Goal: Information Seeking & Learning: Compare options

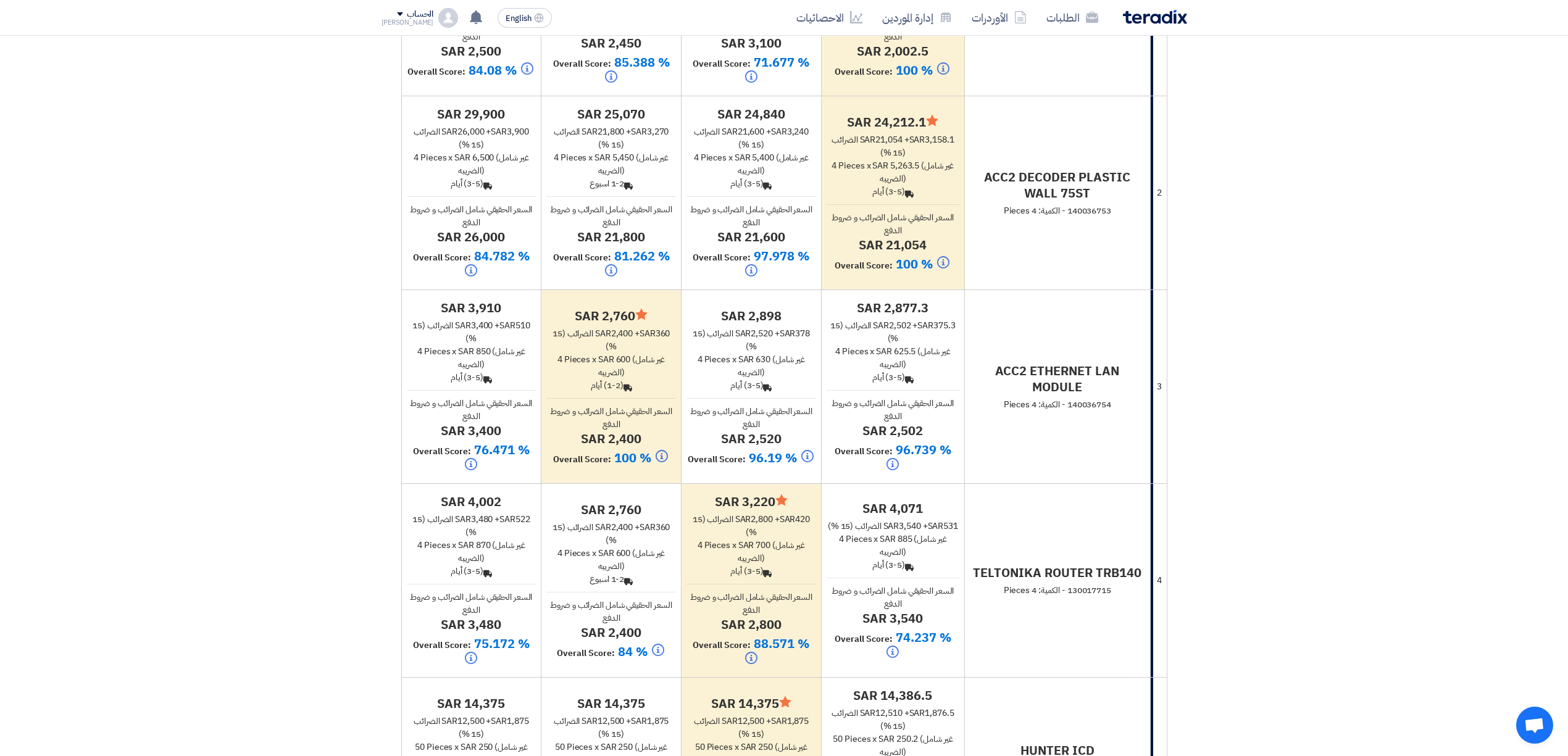
scroll to position [494, 0]
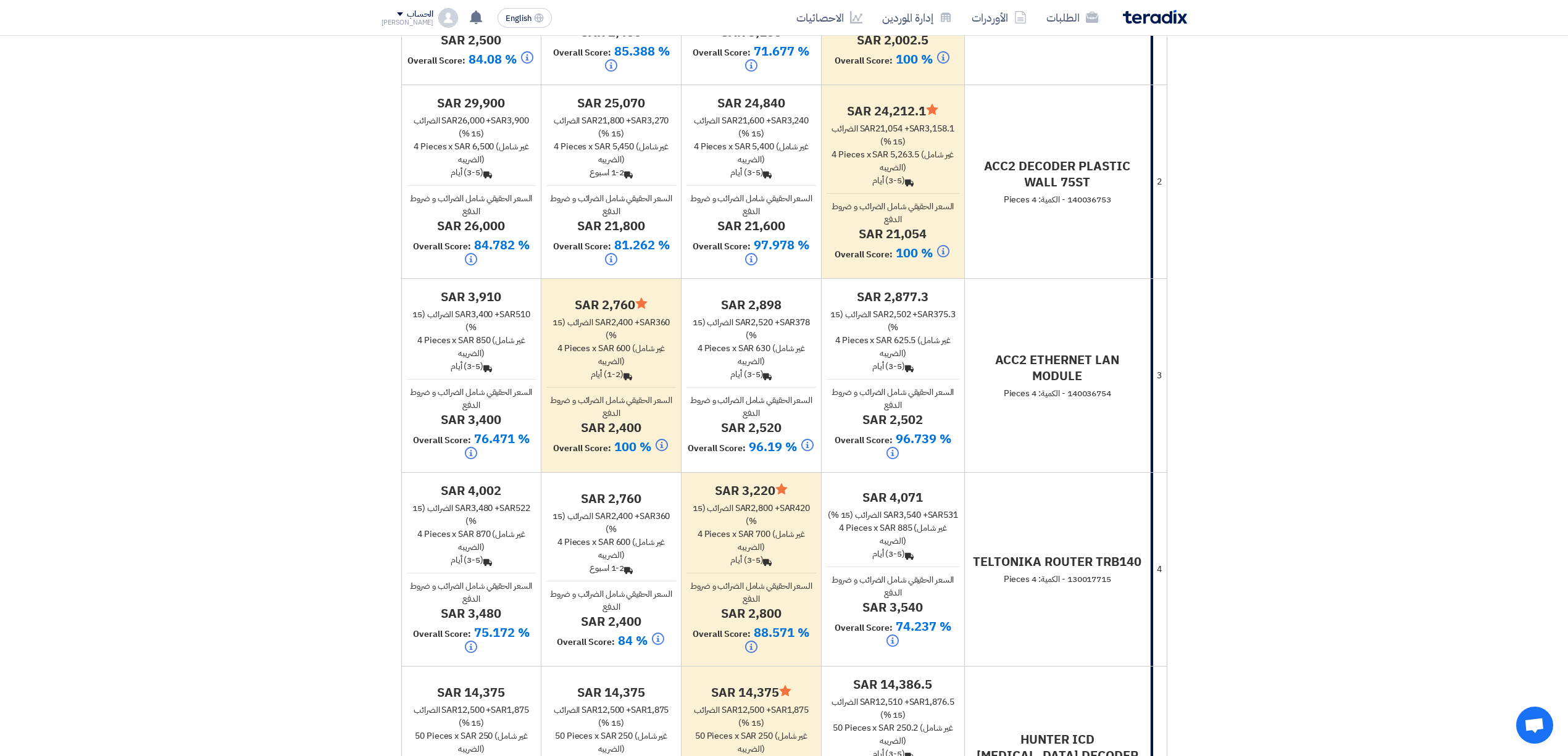
drag, startPoint x: 604, startPoint y: 223, endPoint x: 651, endPoint y: 220, distance: 47.1
click at [651, 220] on h4 "sar 21,800" at bounding box center [611, 226] width 130 height 16
copy h4 "21,800"
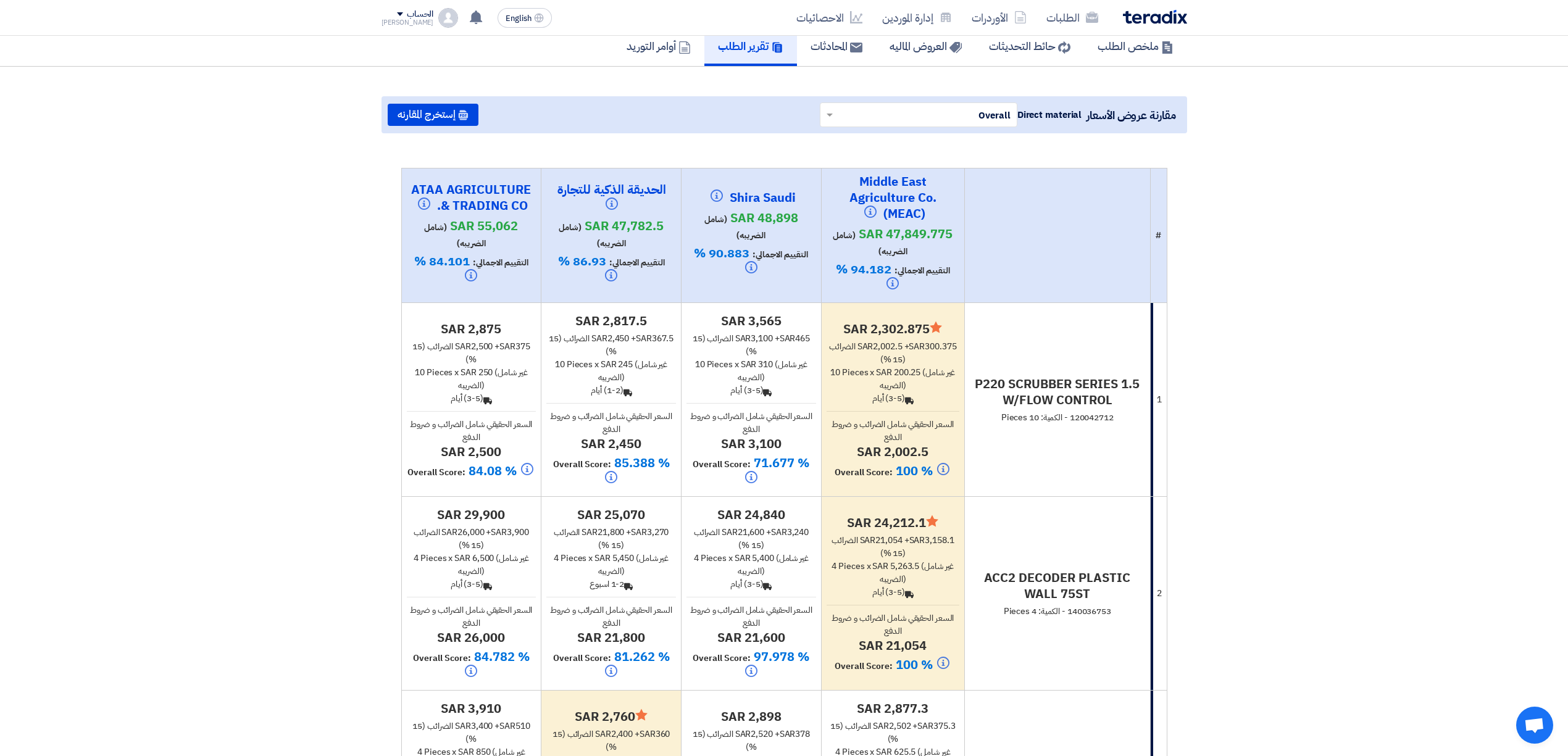
scroll to position [164, 0]
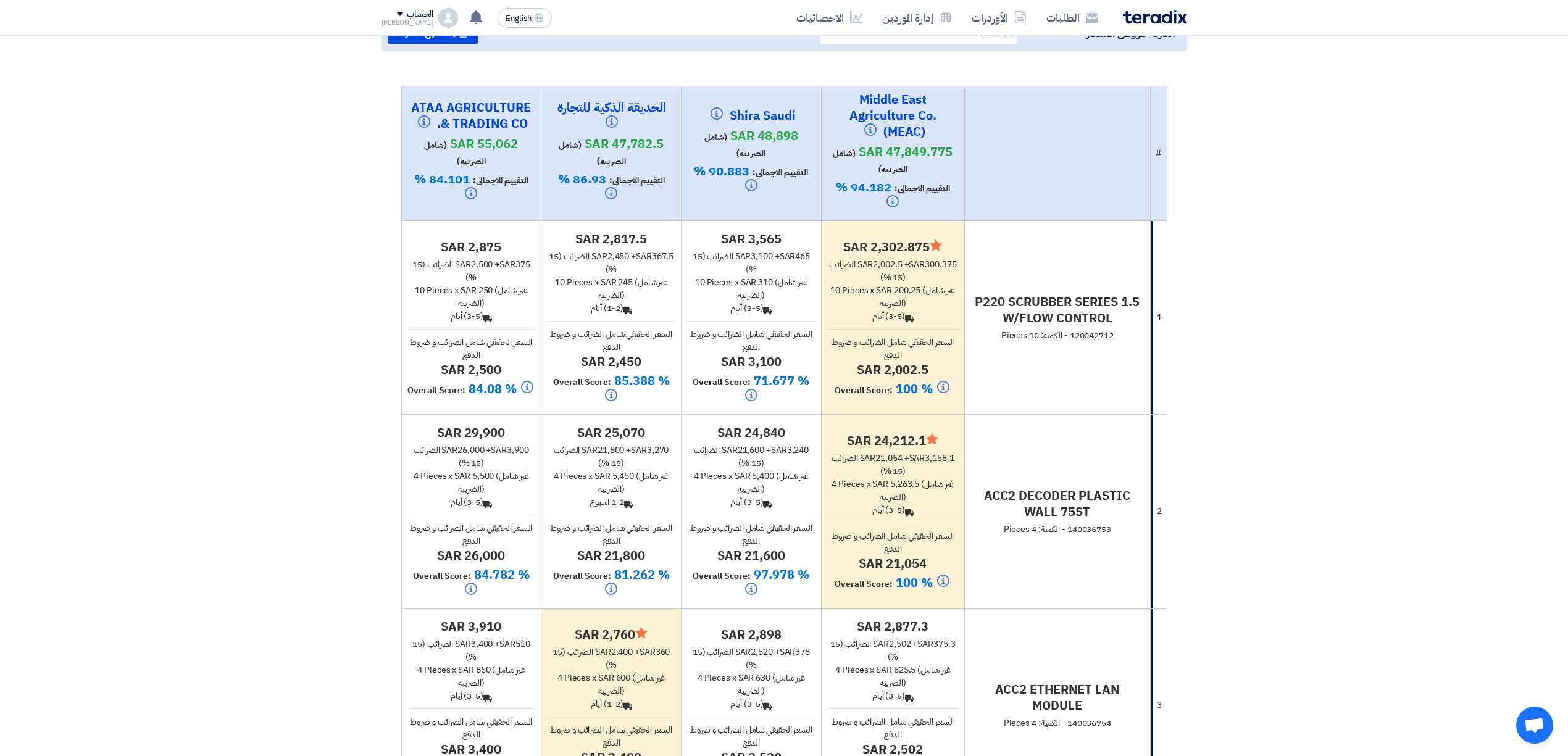
drag, startPoint x: 794, startPoint y: 552, endPoint x: 707, endPoint y: 556, distance: 87.1
click at [707, 556] on h4 "sar 21,600" at bounding box center [751, 555] width 130 height 16
drag, startPoint x: 654, startPoint y: 556, endPoint x: 564, endPoint y: 560, distance: 90.1
click at [558, 562] on h4 "sar 21,800" at bounding box center [611, 555] width 130 height 16
drag, startPoint x: 810, startPoint y: 551, endPoint x: 711, endPoint y: 550, distance: 99.0
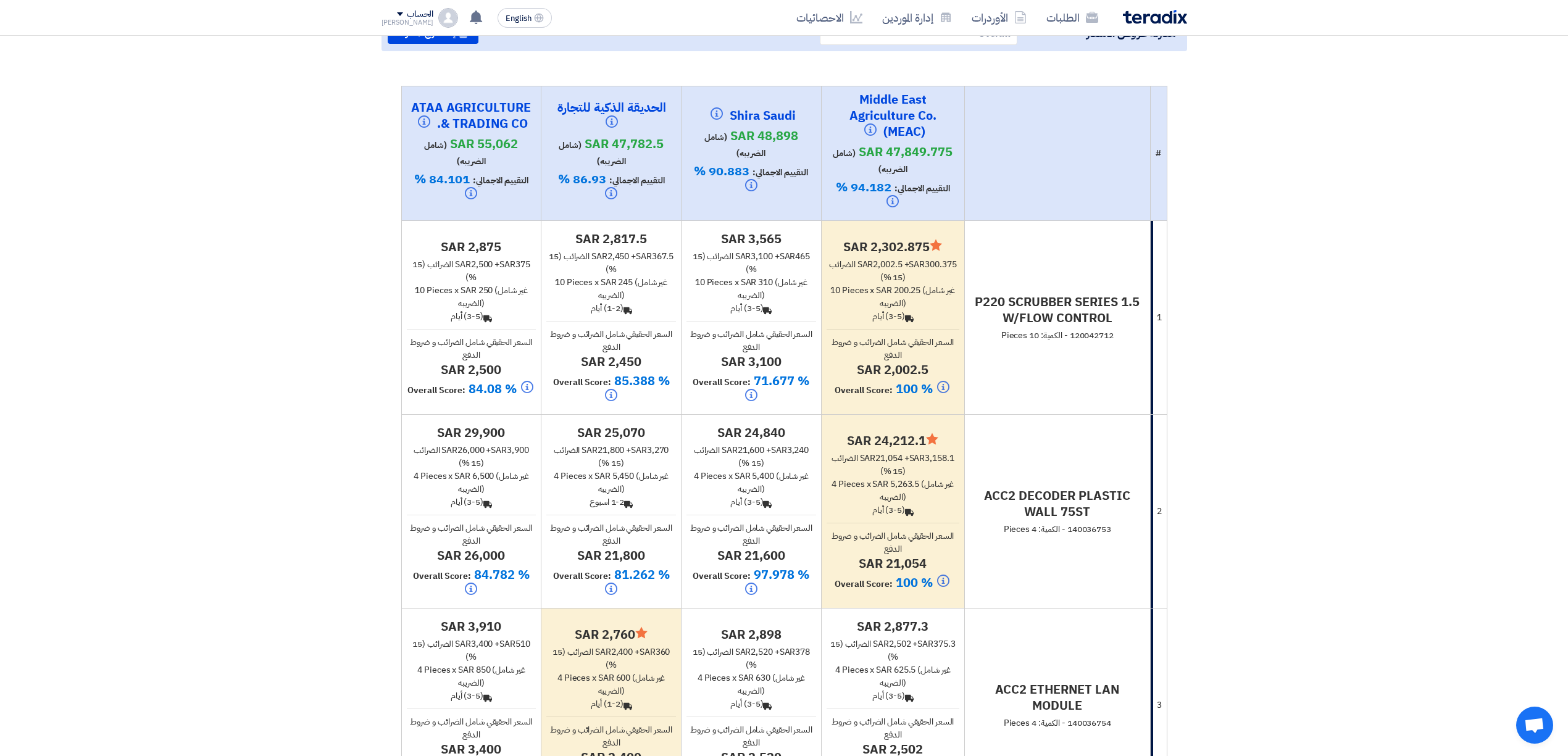
click at [711, 550] on h4 "sar 21,600" at bounding box center [751, 555] width 130 height 16
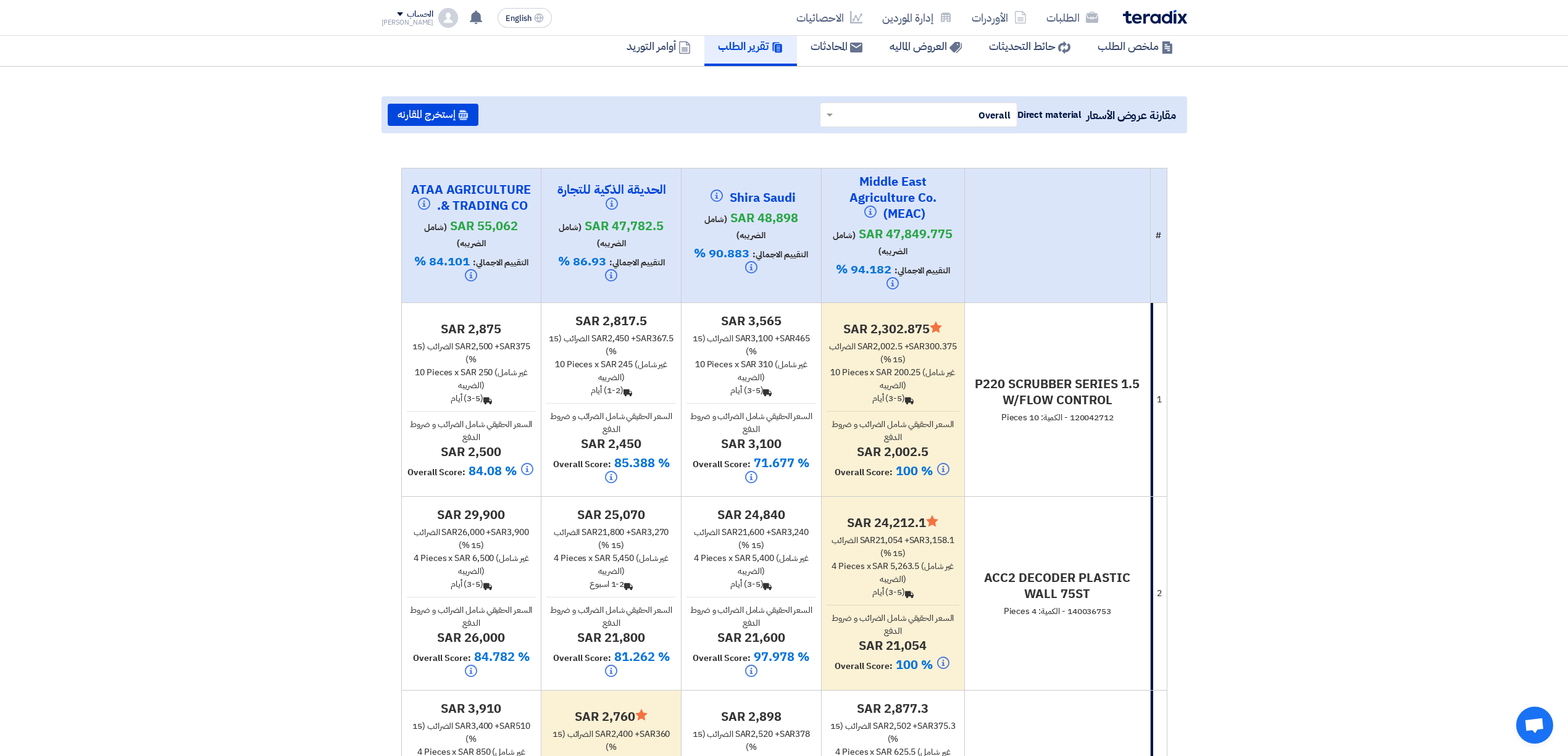
scroll to position [329, 0]
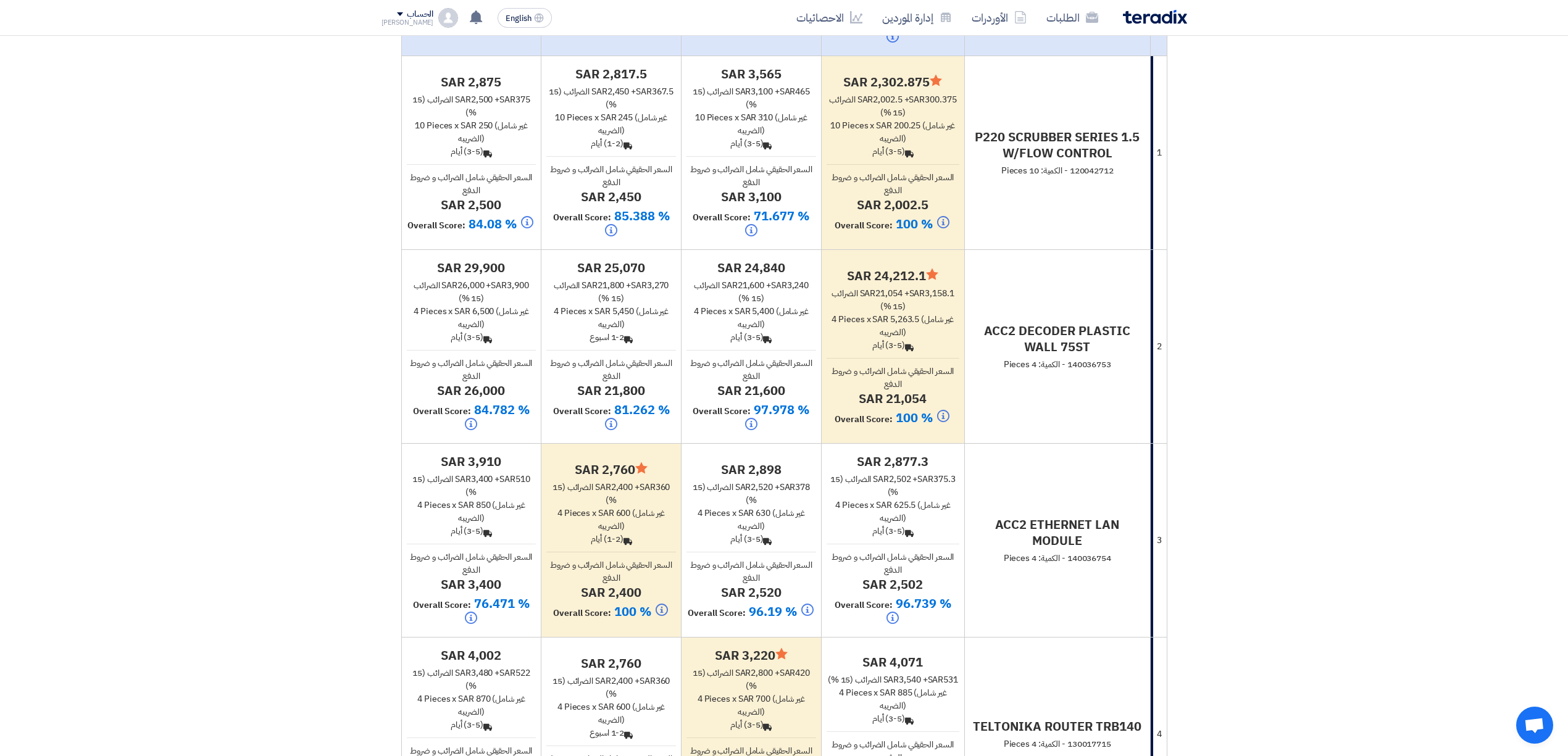
drag, startPoint x: 785, startPoint y: 590, endPoint x: 724, endPoint y: 593, distance: 61.1
click at [724, 593] on h4 "sar 2,520" at bounding box center [751, 592] width 130 height 16
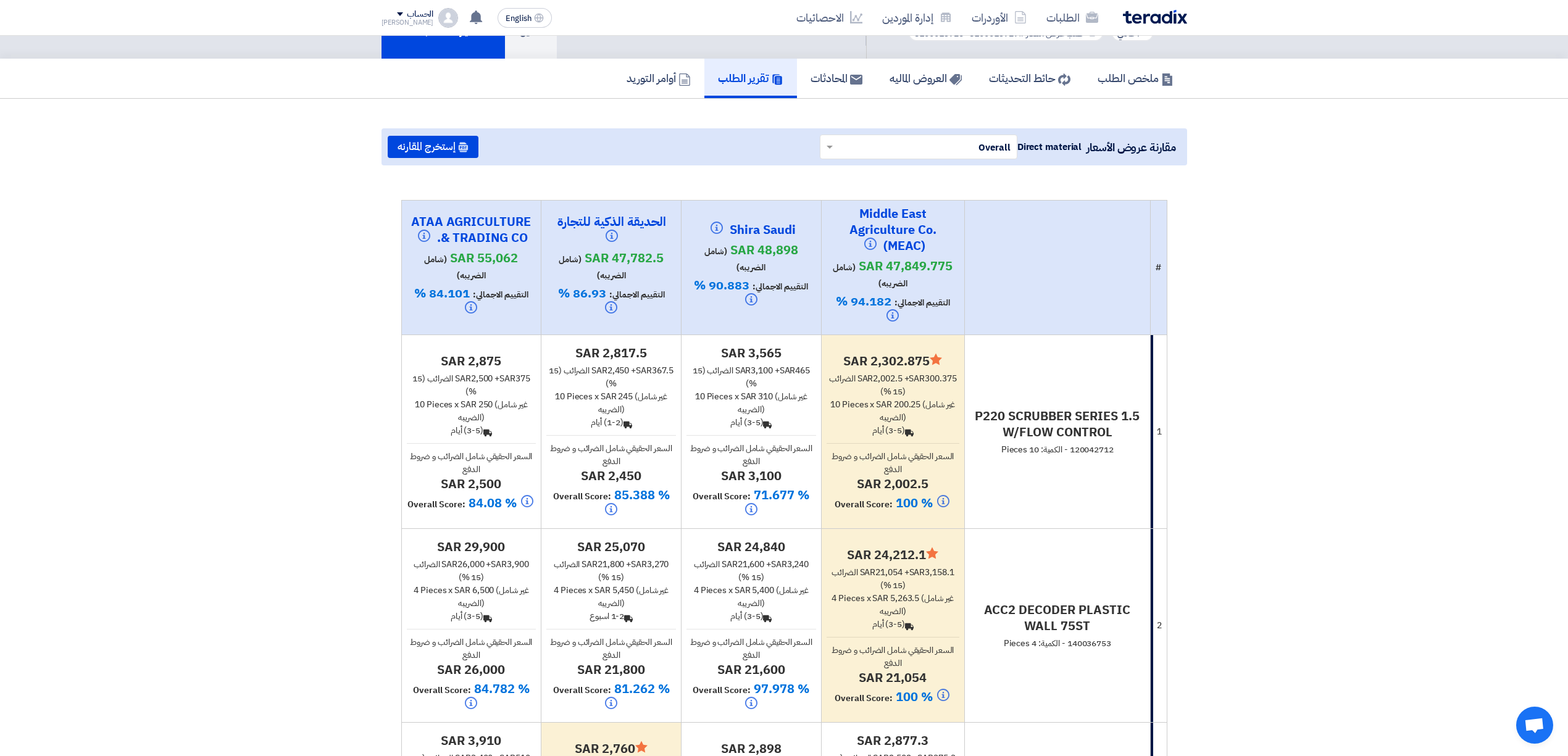
scroll to position [0, 0]
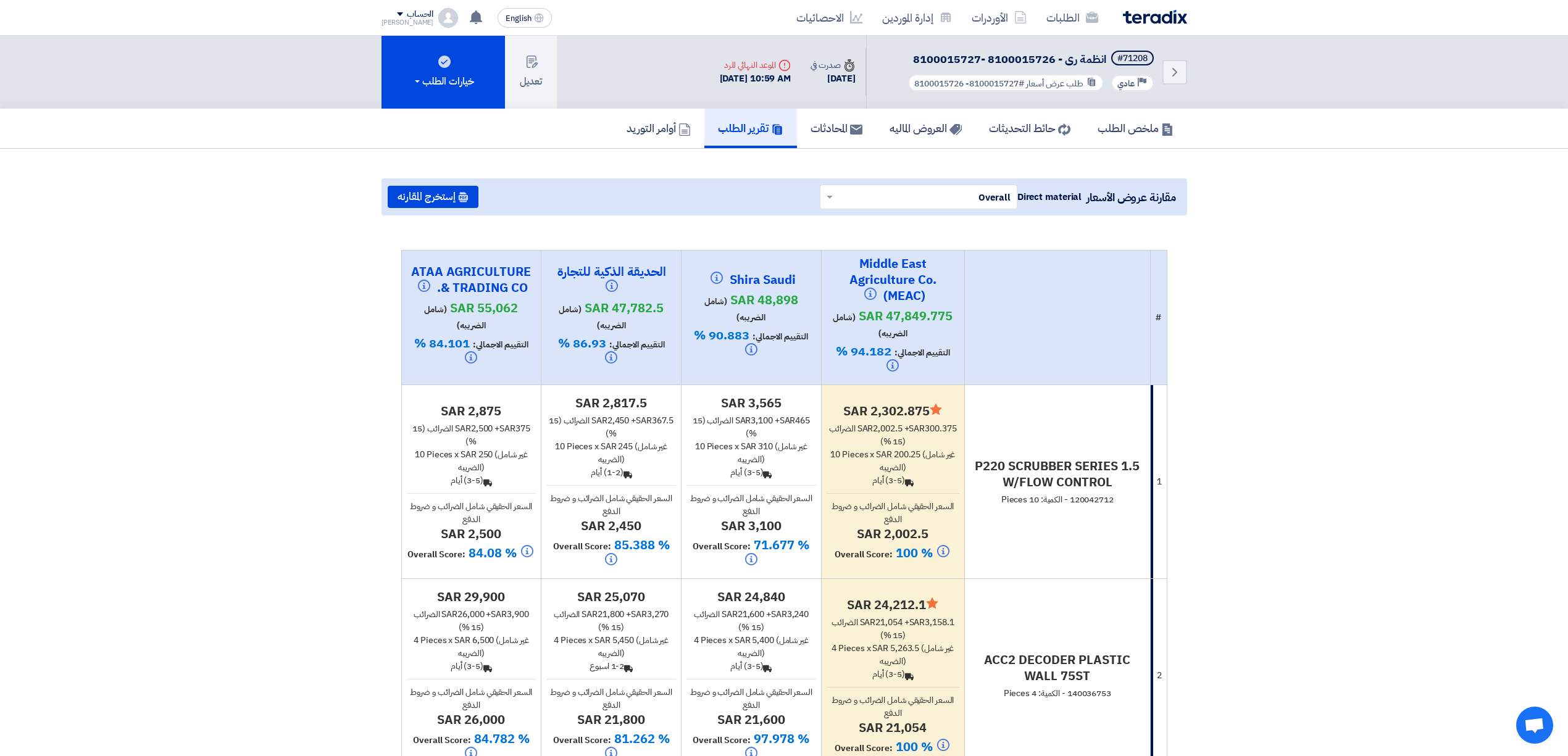
click at [1143, 17] on img at bounding box center [1155, 17] width 64 height 14
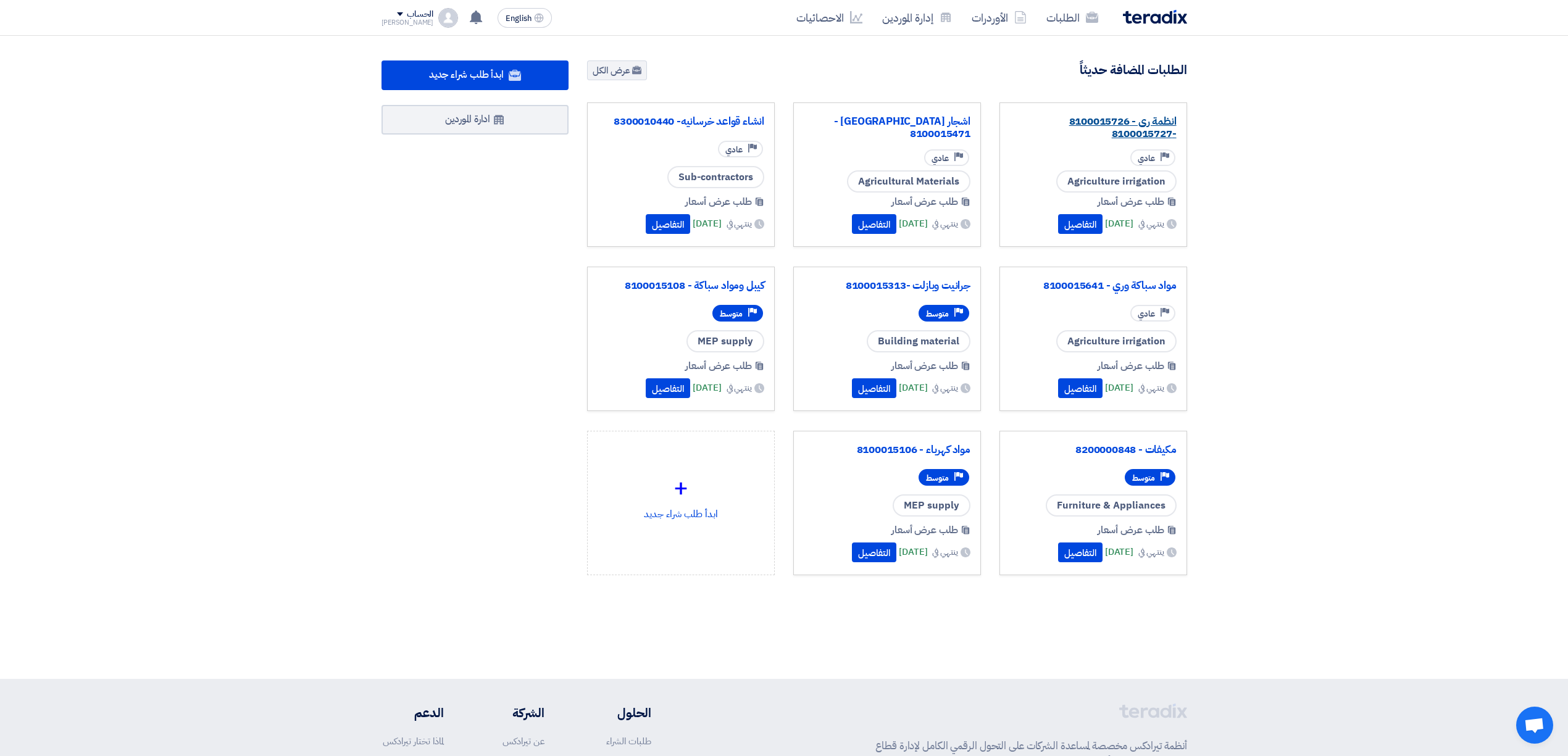
click at [1112, 121] on link "انظمة رى - 8100015726 -8100015727" at bounding box center [1093, 127] width 167 height 25
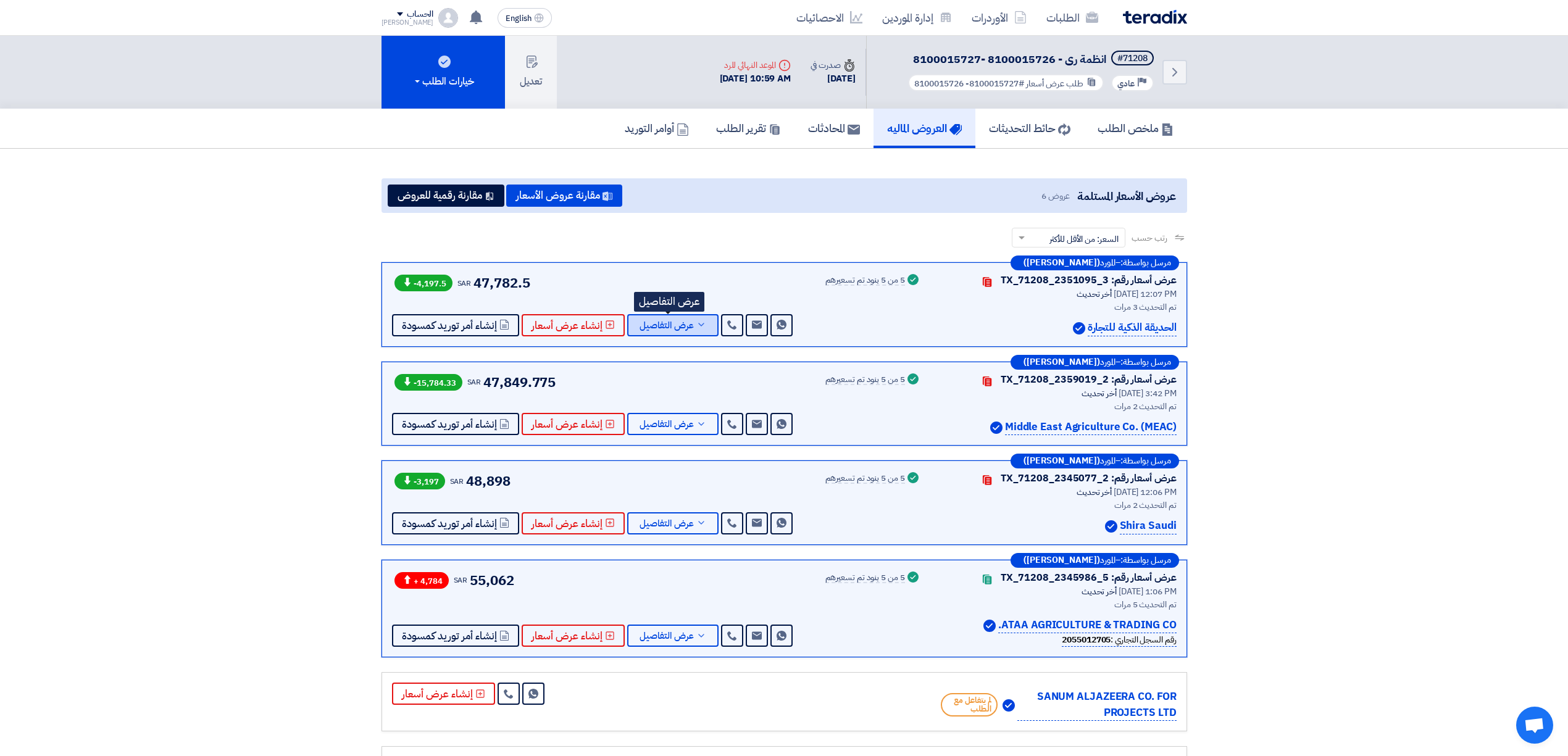
drag, startPoint x: 0, startPoint y: 0, endPoint x: 677, endPoint y: 331, distance: 753.6
click at [677, 331] on button "عرض التفاصيل" at bounding box center [673, 325] width 92 height 22
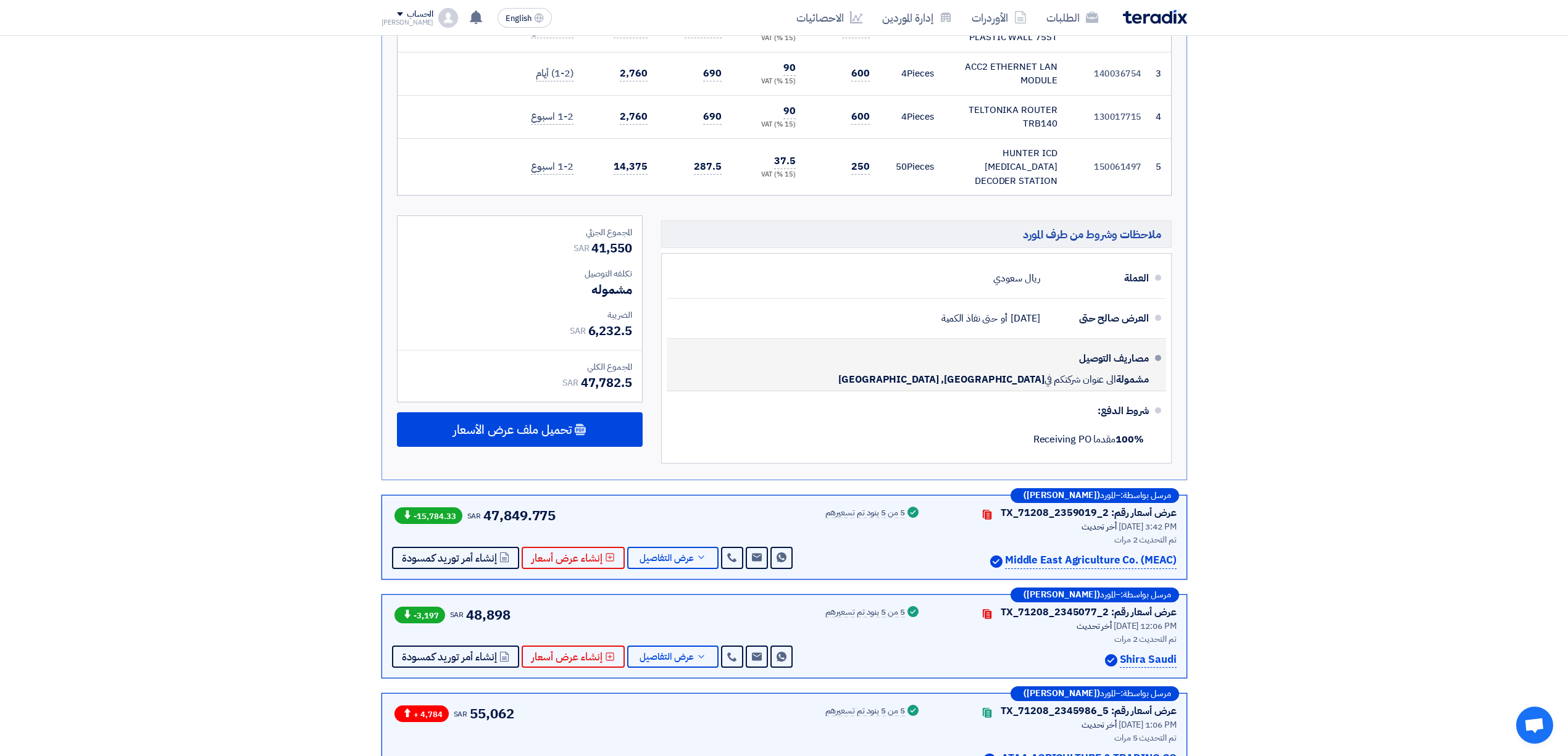
scroll to position [575, 0]
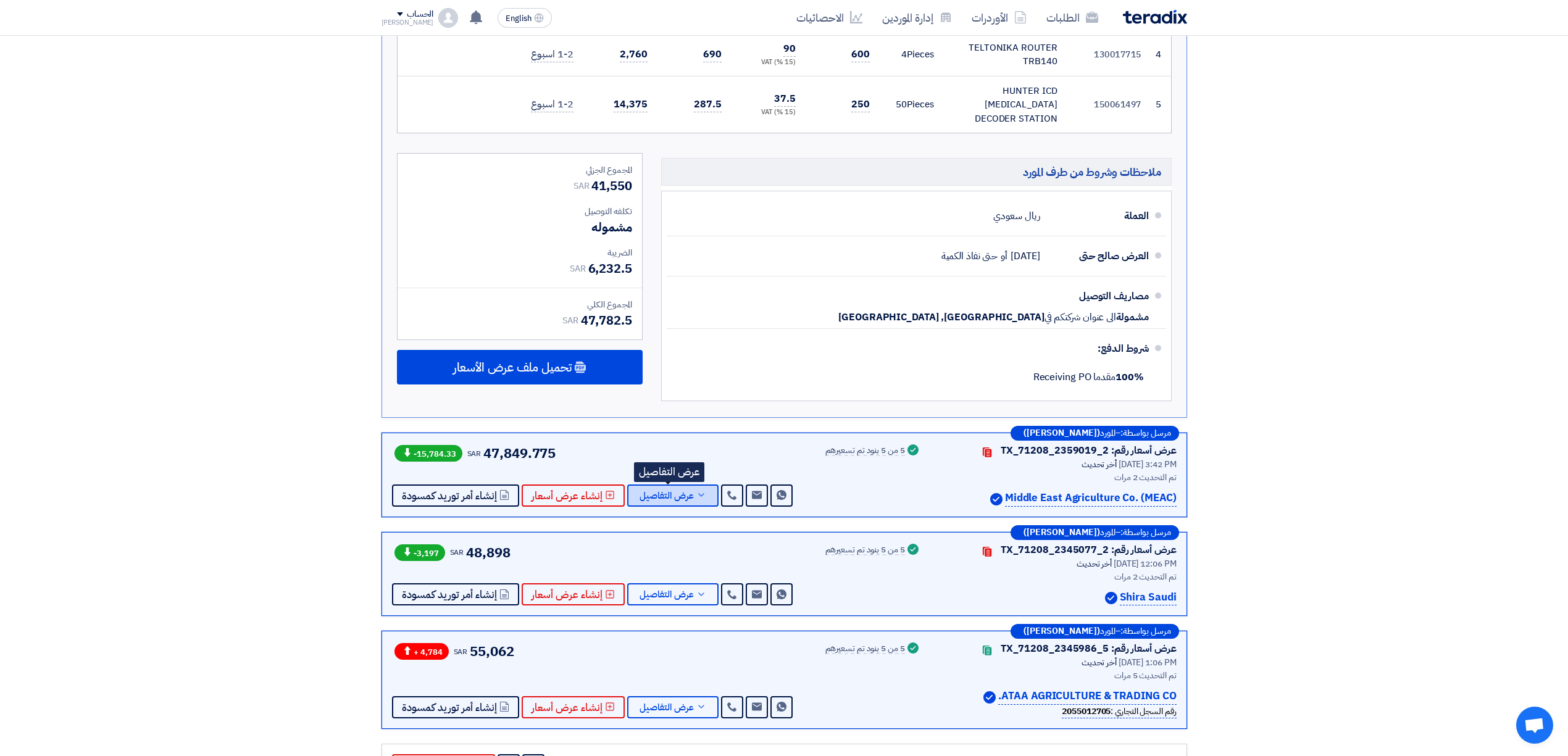
click at [679, 491] on span "عرض التفاصيل" at bounding box center [667, 496] width 54 height 9
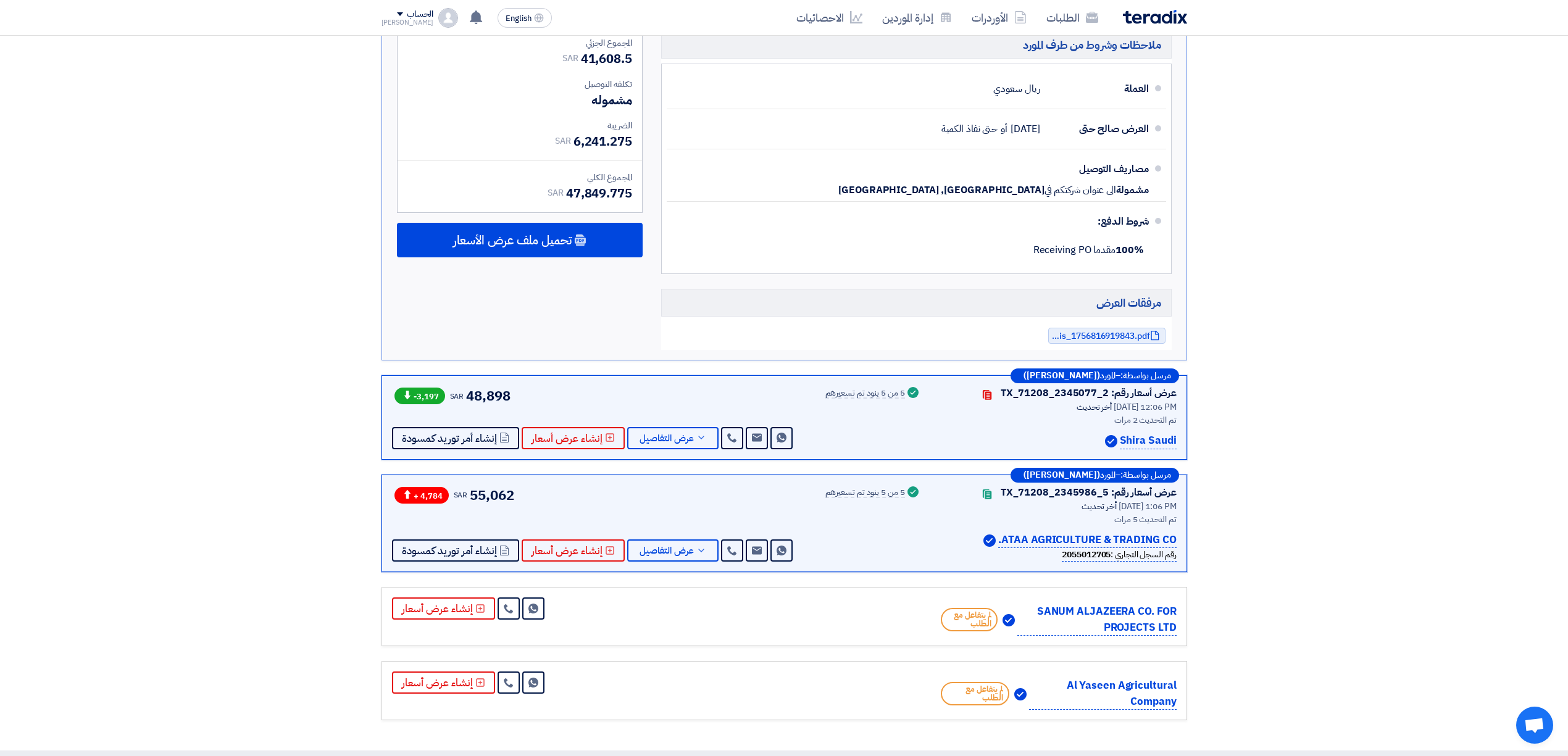
scroll to position [822, 0]
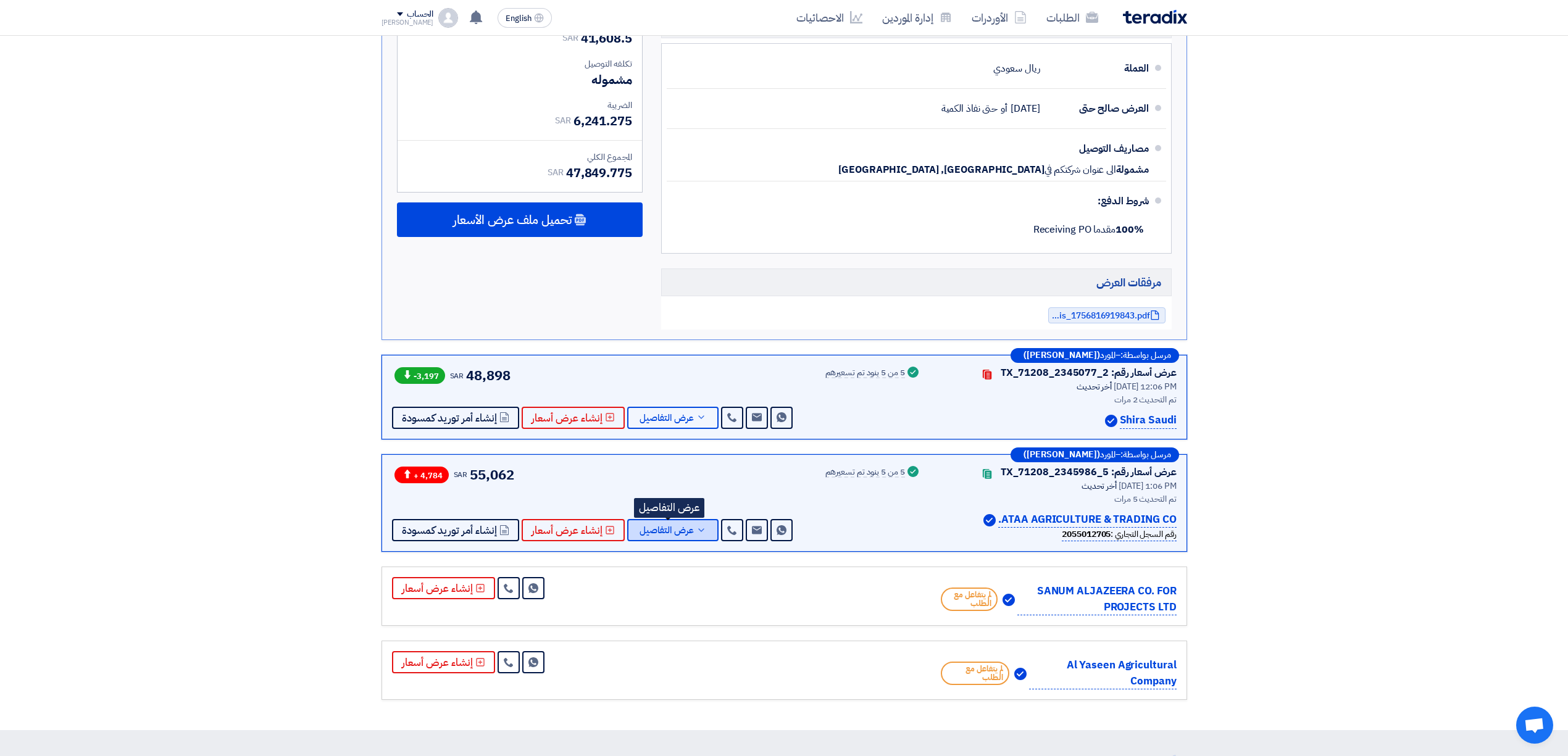
click at [687, 526] on span "عرض التفاصيل" at bounding box center [667, 530] width 54 height 9
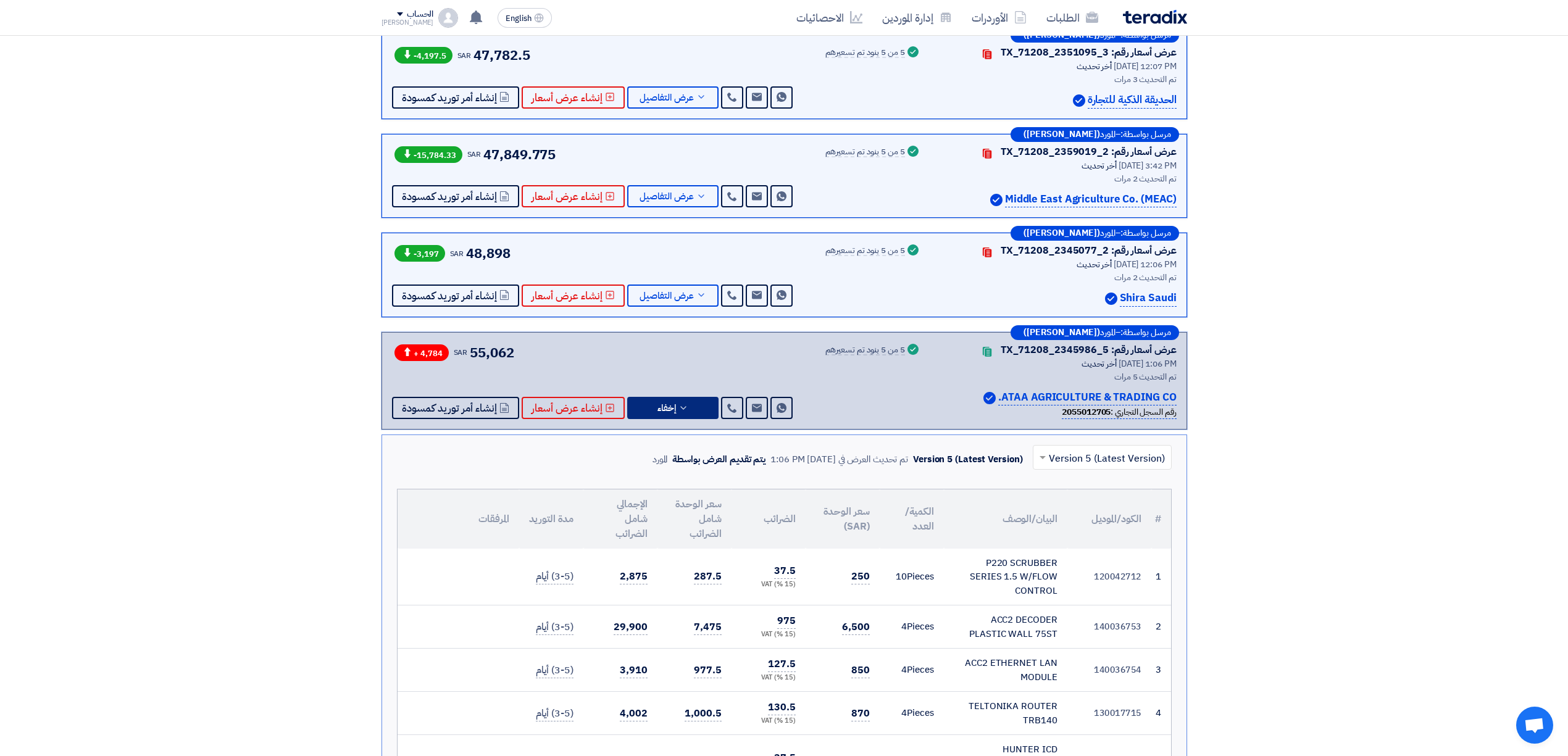
scroll to position [0, 0]
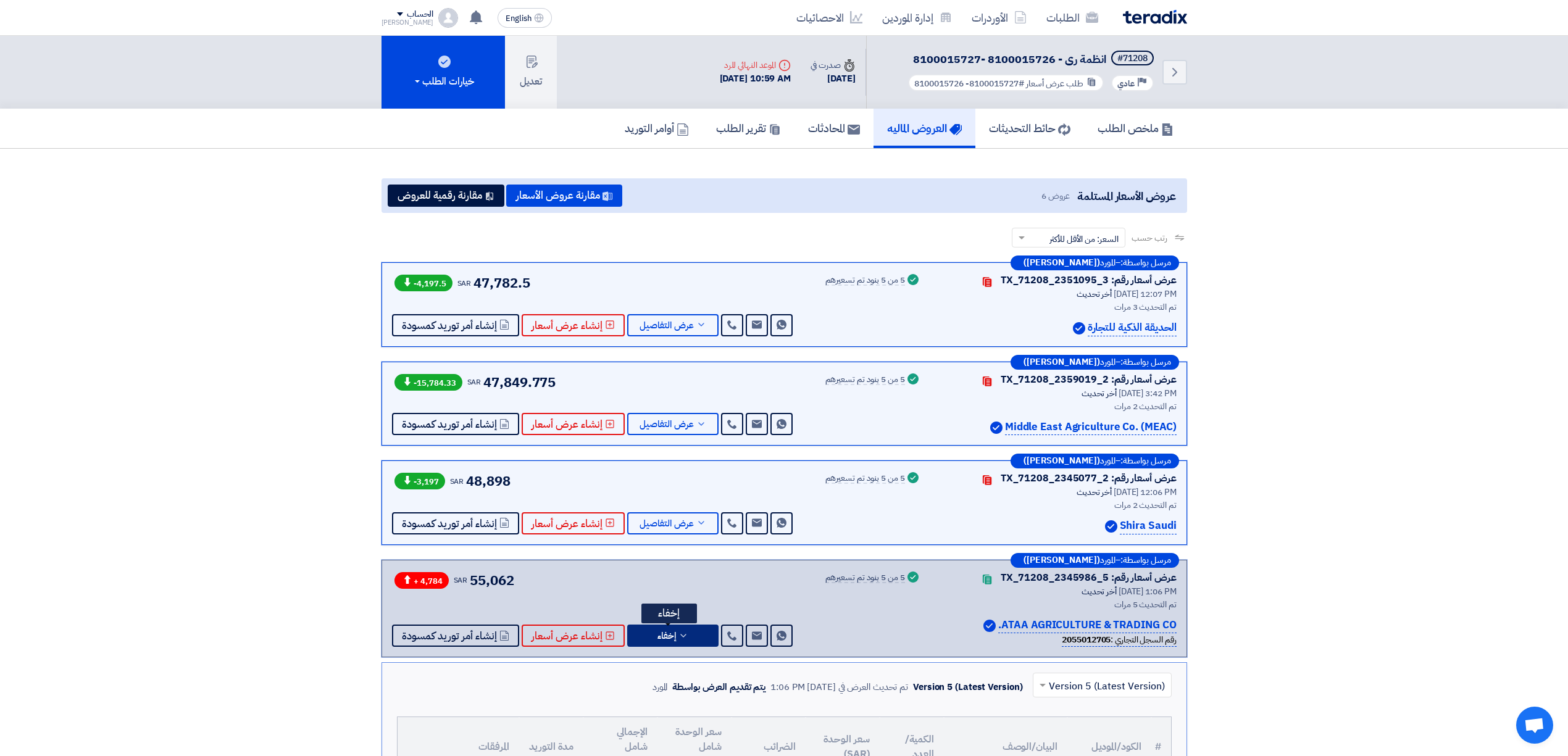
click at [679, 641] on icon at bounding box center [683, 635] width 10 height 10
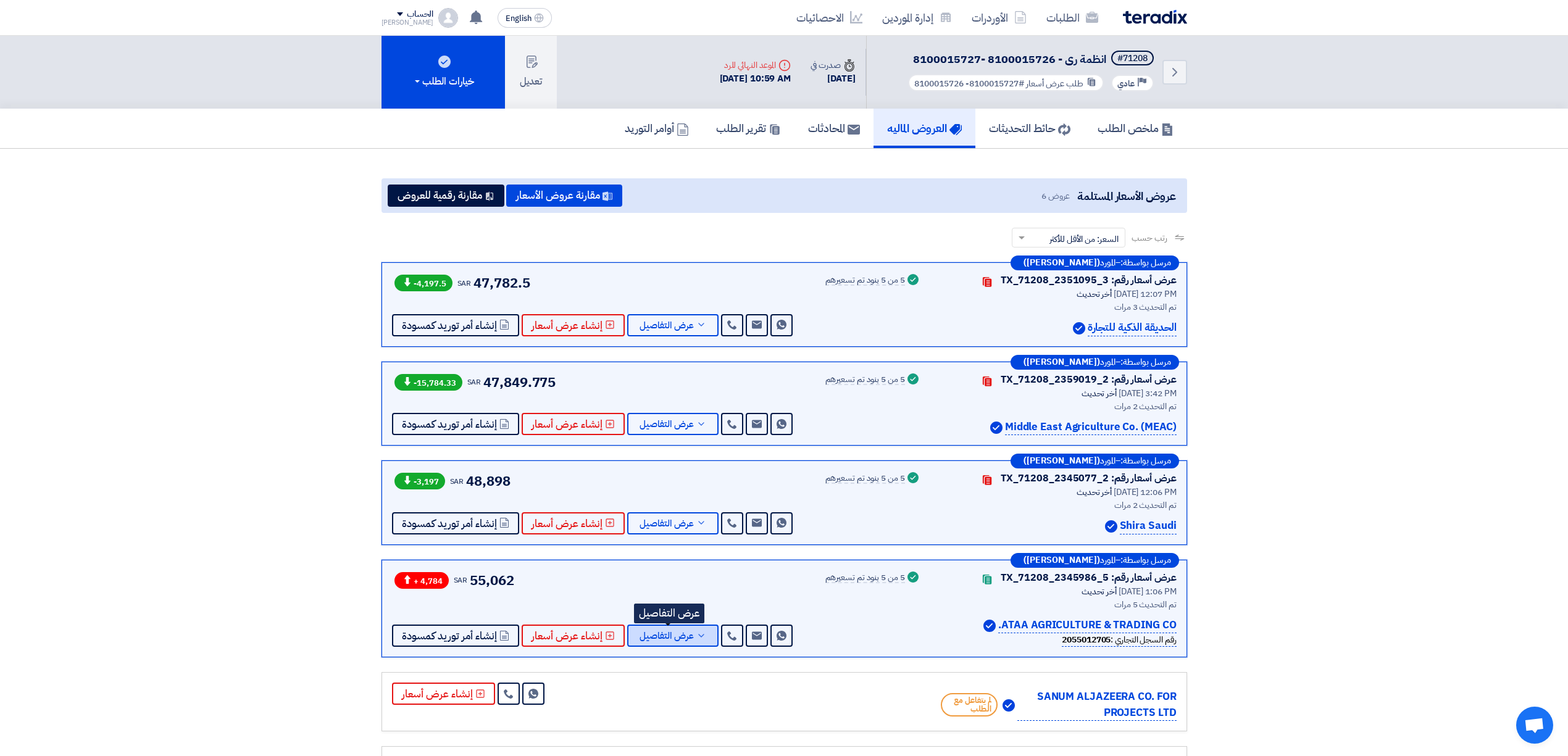
drag, startPoint x: 658, startPoint y: 637, endPoint x: 689, endPoint y: 637, distance: 31.0
click at [658, 637] on span "عرض التفاصيل" at bounding box center [667, 636] width 54 height 9
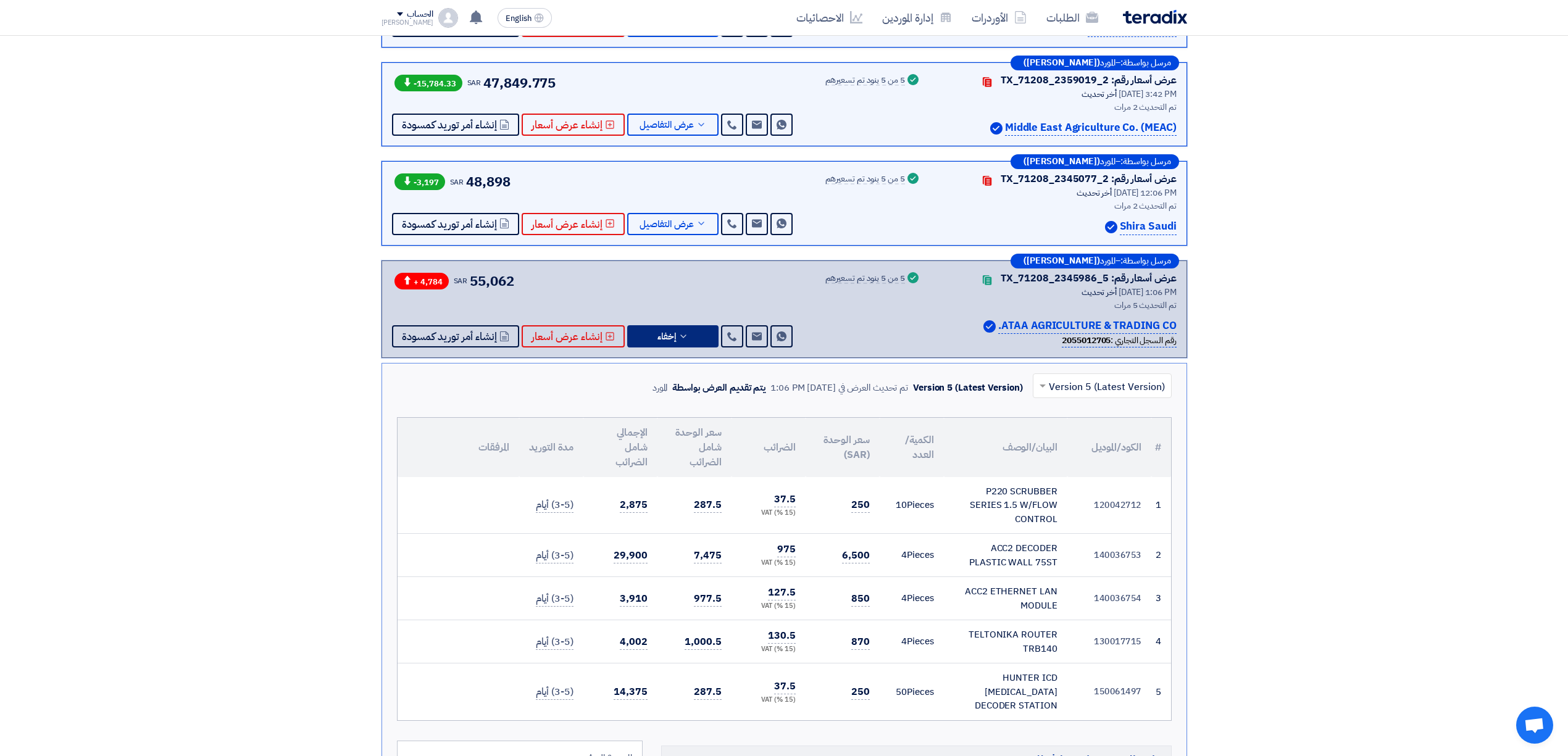
scroll to position [329, 0]
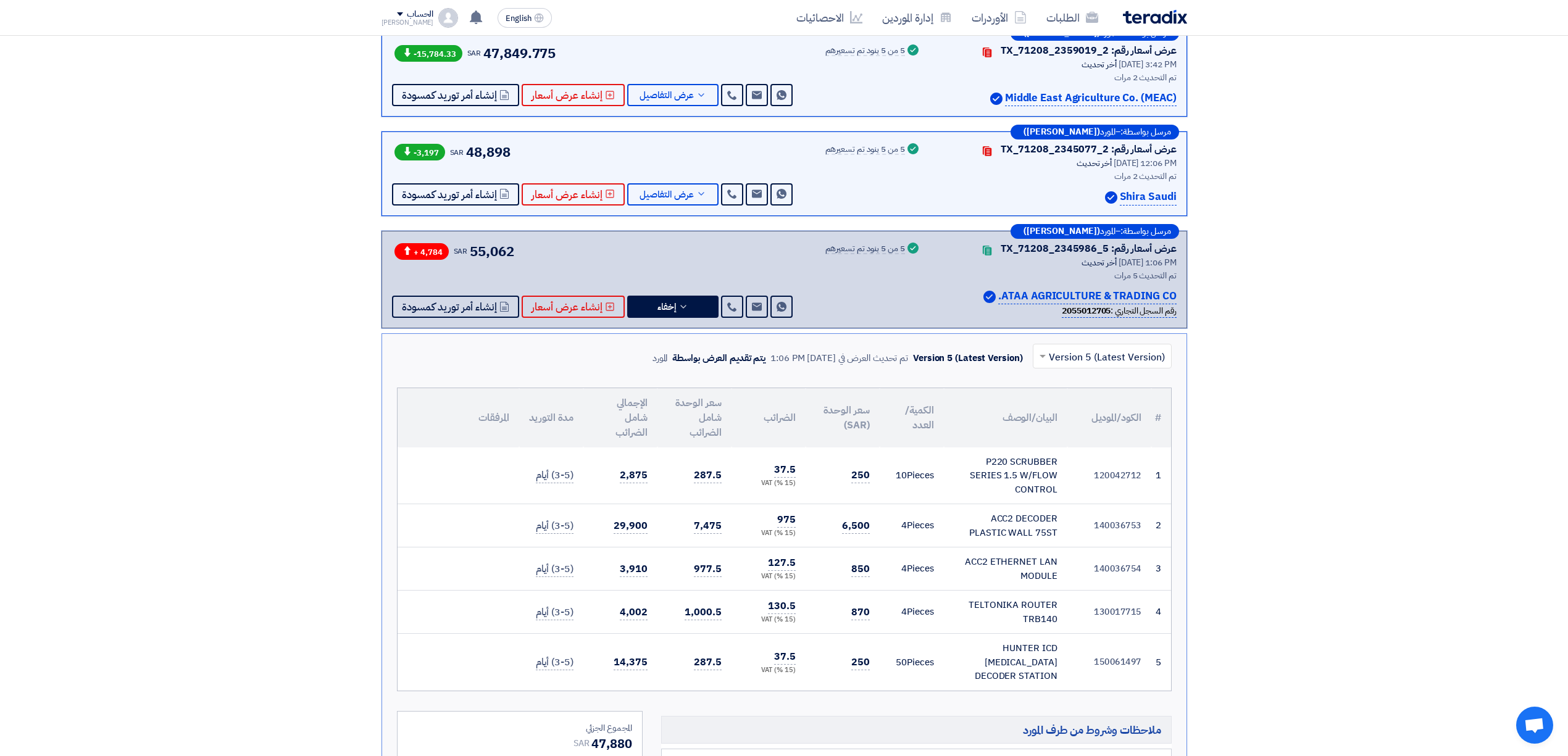
drag, startPoint x: 848, startPoint y: 658, endPoint x: 870, endPoint y: 674, distance: 27.2
click at [873, 660] on td "250" at bounding box center [843, 662] width 74 height 57
click at [867, 681] on div "× Version 5 (Latest Version) Version 5 (Latest Version) تم تحديث العرض في 1 Sep…" at bounding box center [784, 654] width 806 height 643
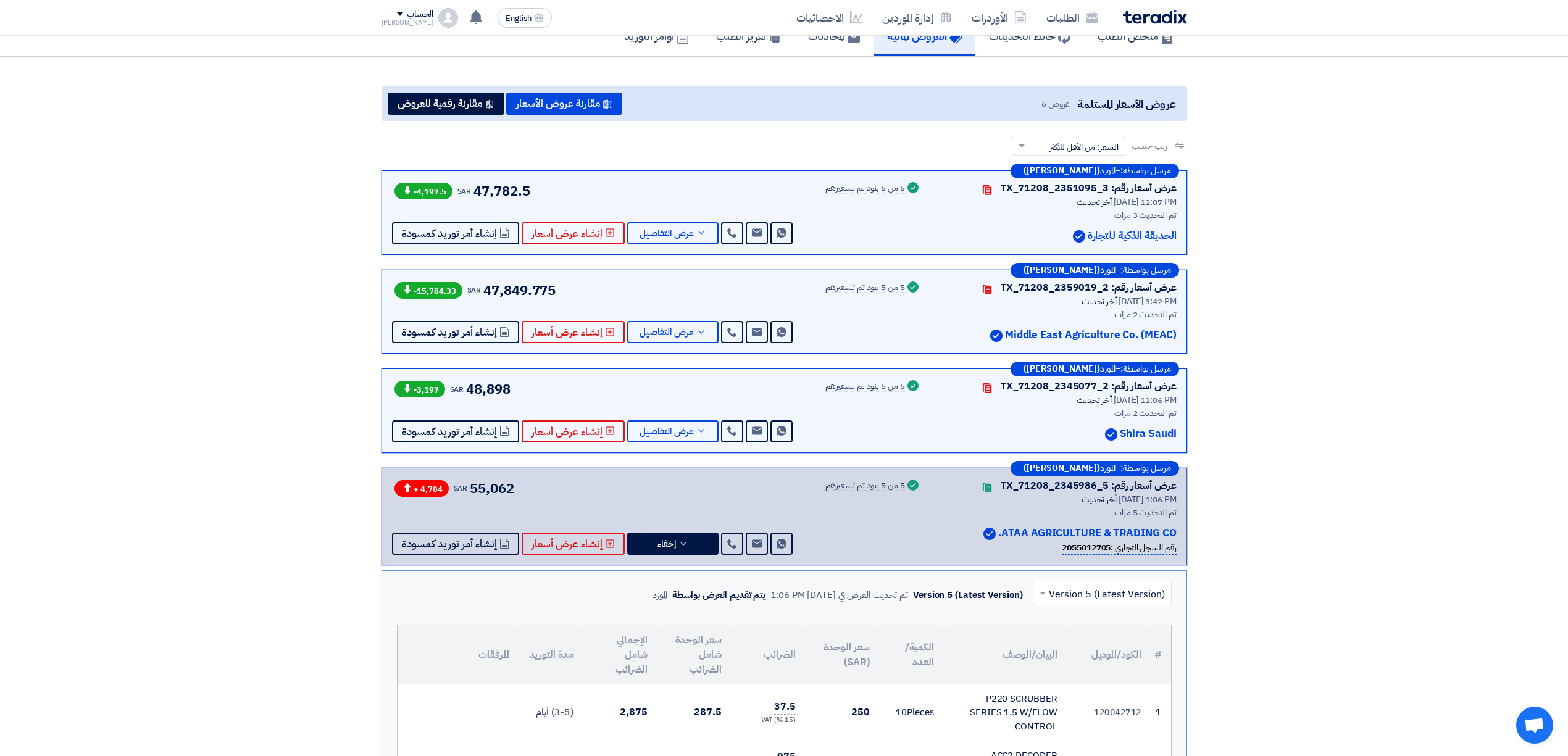
scroll to position [0, 0]
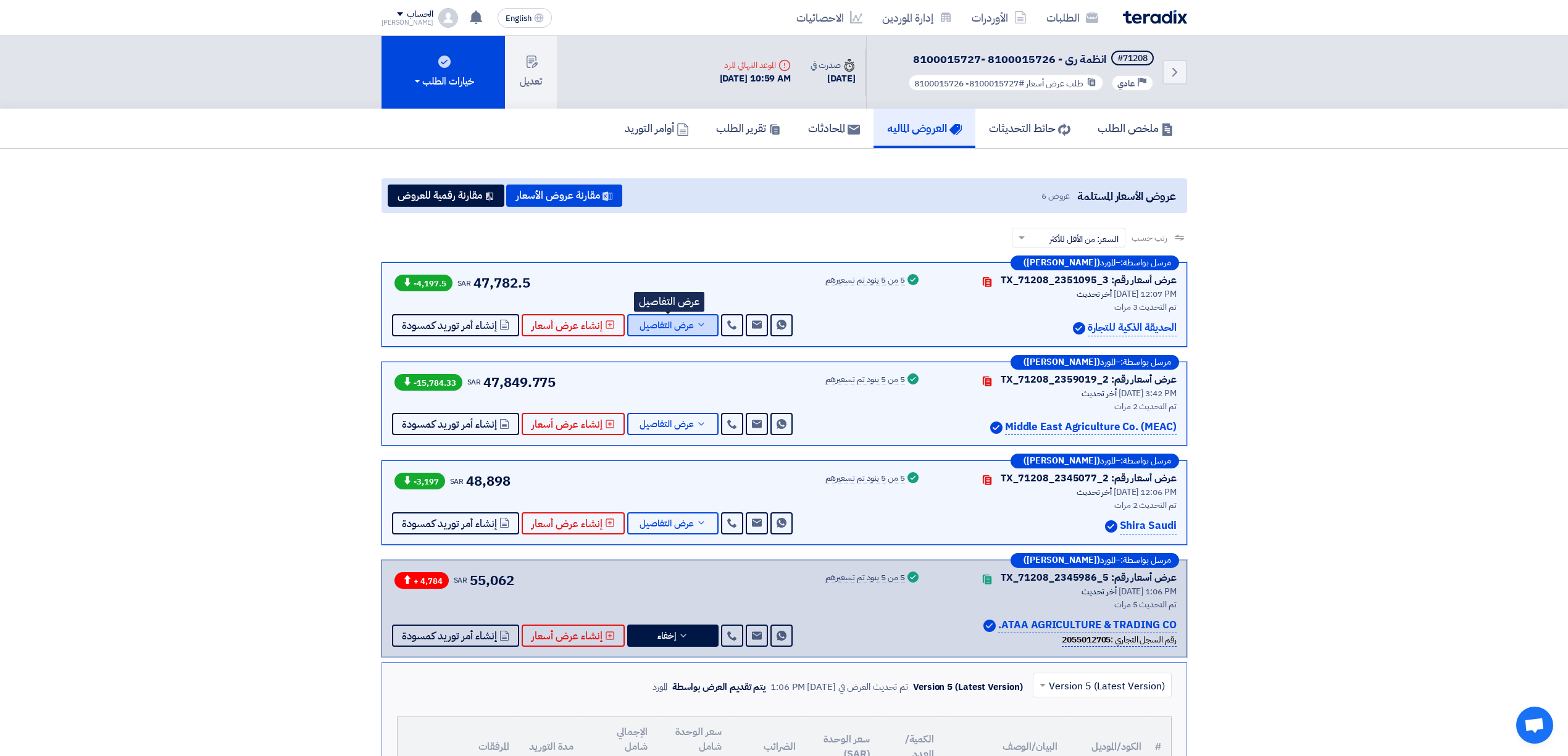
click at [671, 321] on span "عرض التفاصيل" at bounding box center [667, 325] width 54 height 9
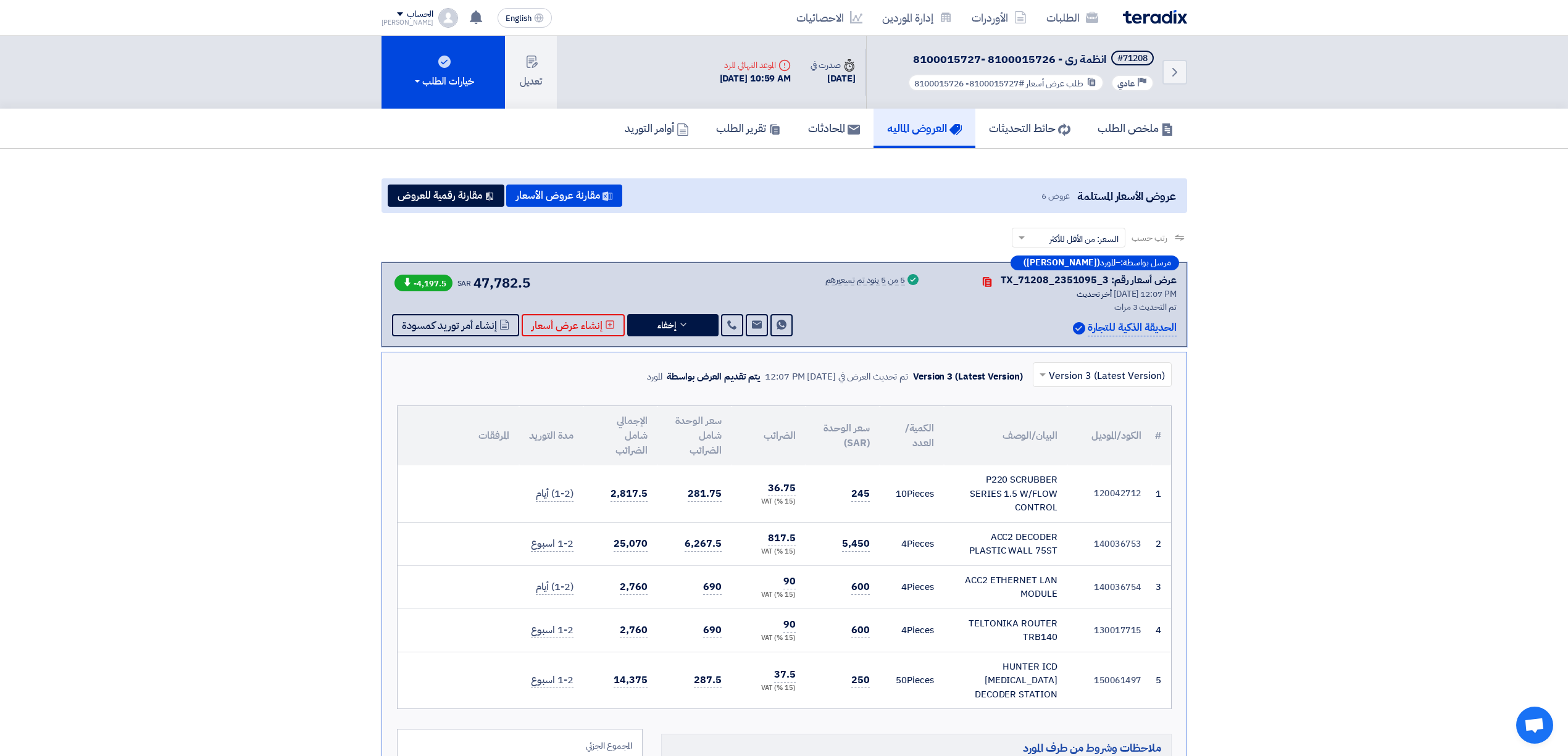
drag, startPoint x: 837, startPoint y: 539, endPoint x: 877, endPoint y: 546, distance: 40.6
click at [877, 546] on td "5,450" at bounding box center [843, 543] width 74 height 43
click at [880, 548] on td "4 Pieces" at bounding box center [912, 543] width 64 height 43
click at [1152, 22] on img at bounding box center [1155, 17] width 64 height 14
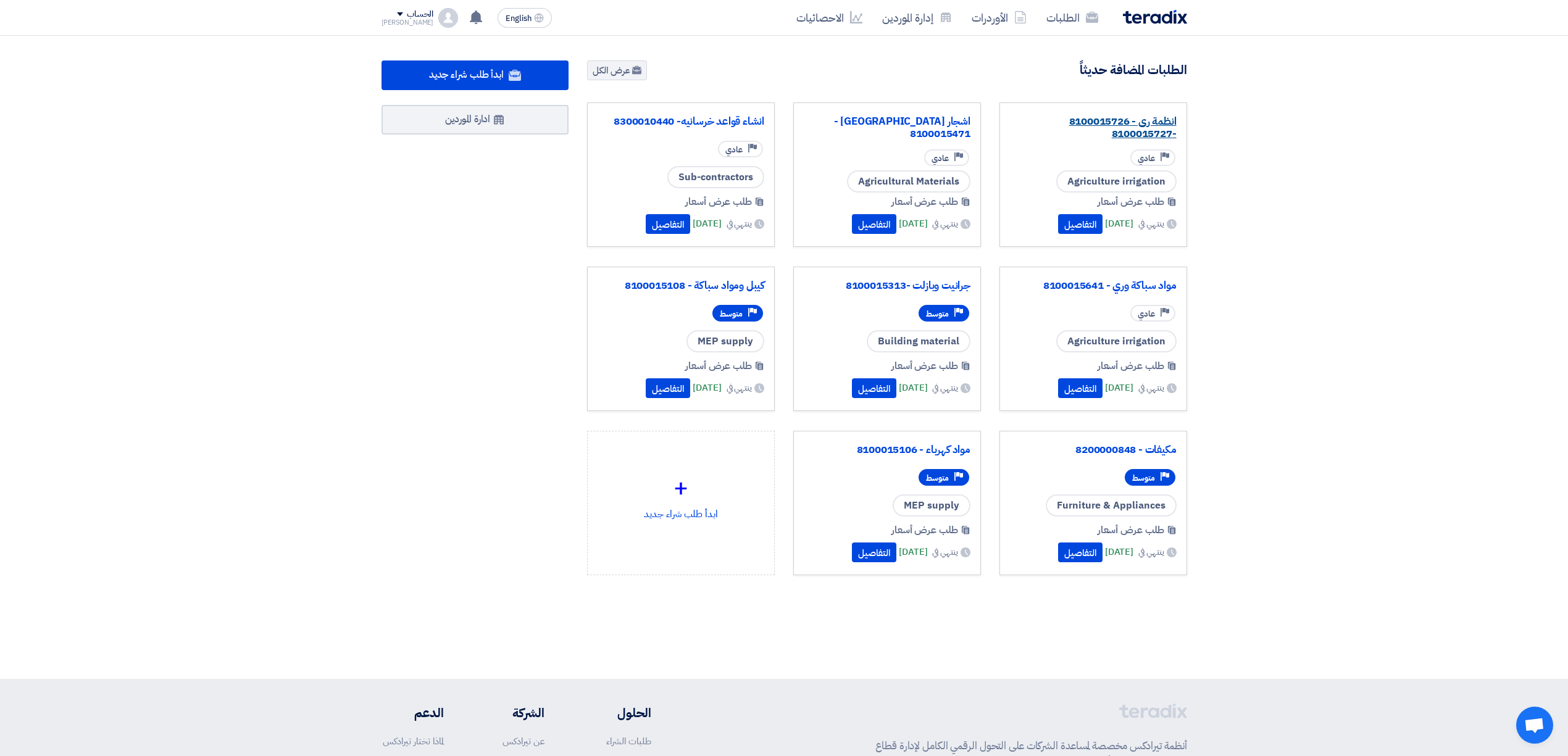
click at [1149, 129] on link "انظمة رى - 8100015726 -8100015727" at bounding box center [1093, 127] width 167 height 25
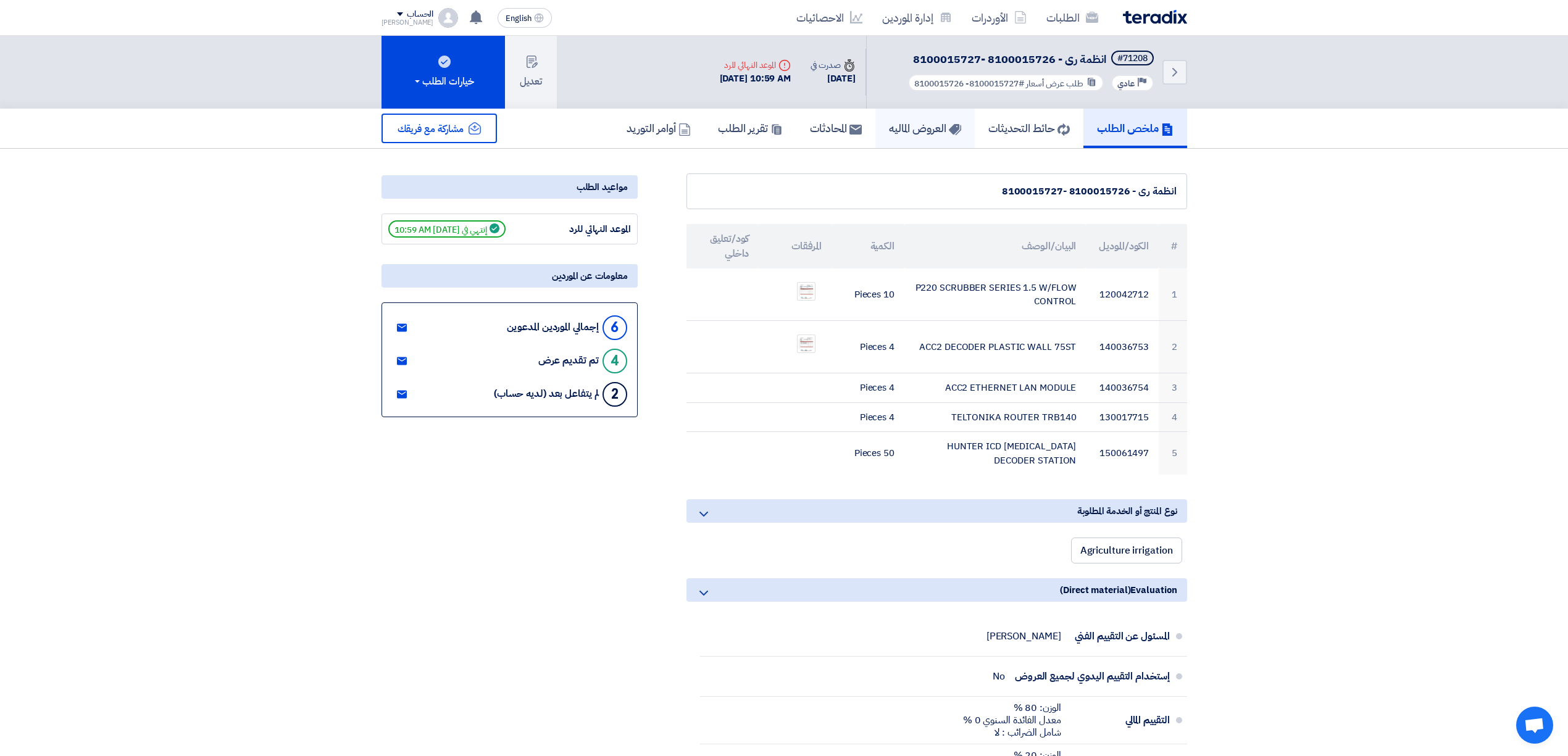
click at [915, 129] on h5 "العروض الماليه" at bounding box center [924, 127] width 72 height 14
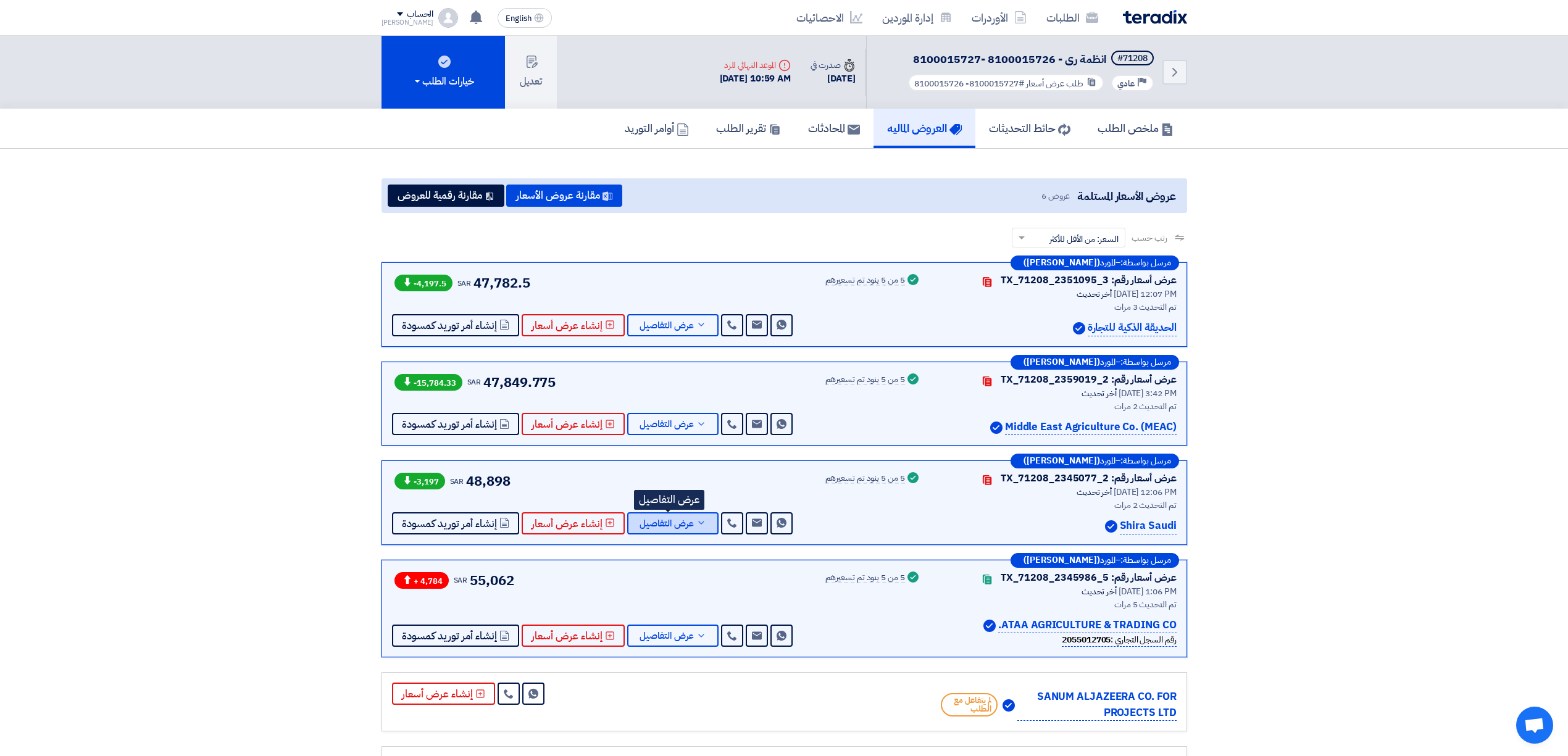
click at [651, 521] on span "عرض التفاصيل" at bounding box center [667, 524] width 54 height 9
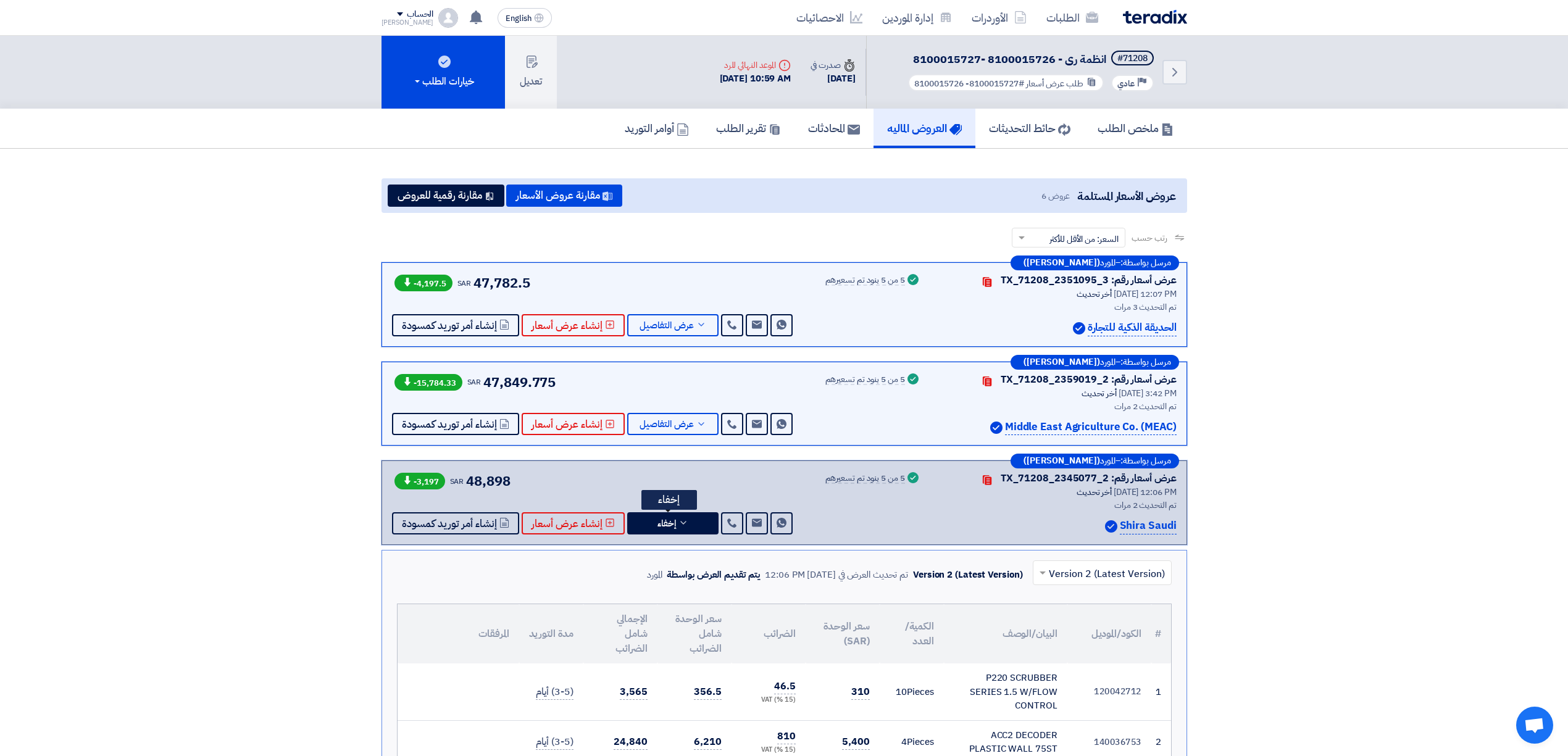
click at [929, 131] on h5 "العروض الماليه" at bounding box center [924, 127] width 74 height 14
click at [929, 132] on h5 "العروض الماليه" at bounding box center [924, 127] width 74 height 14
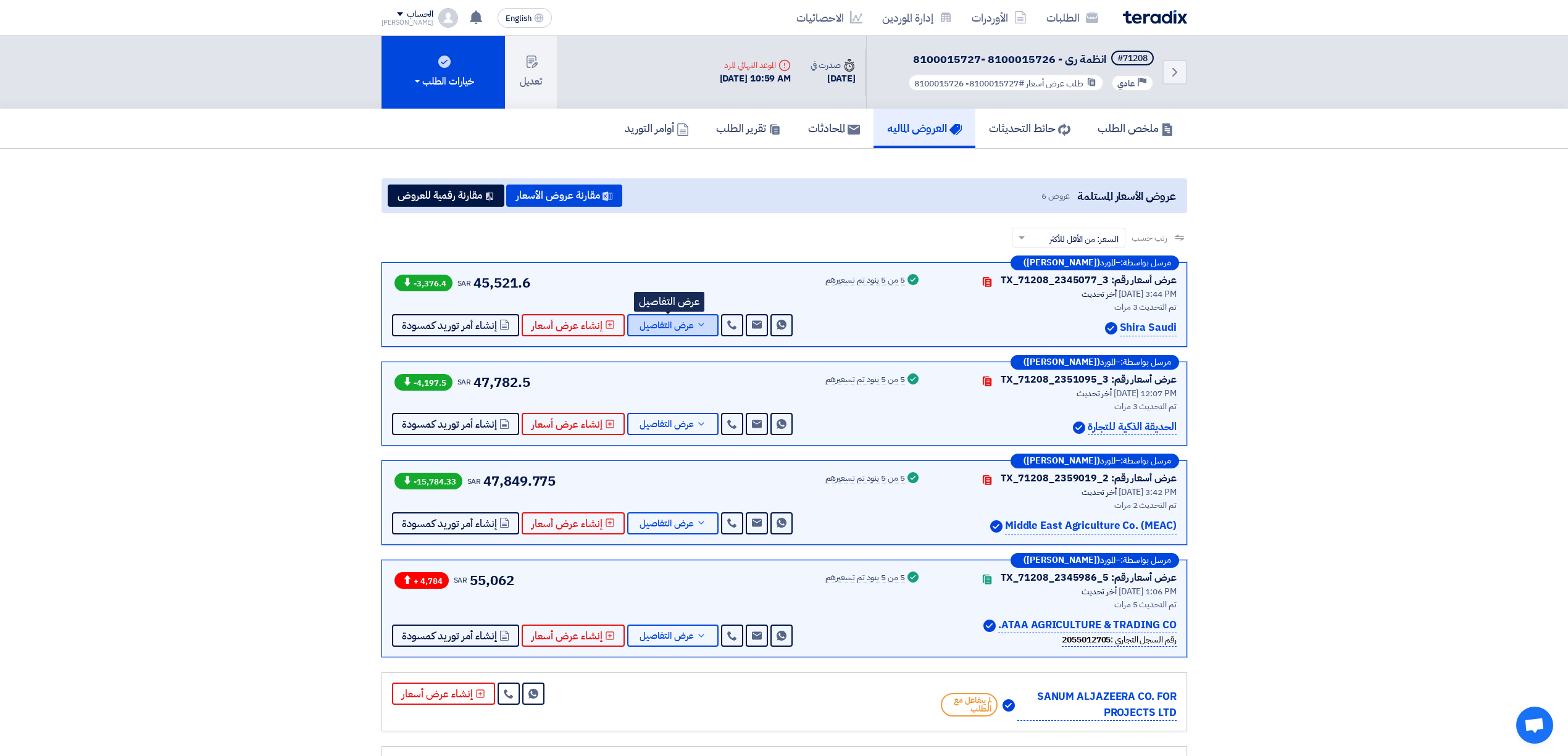
click at [689, 325] on button "عرض التفاصيل" at bounding box center [673, 325] width 92 height 22
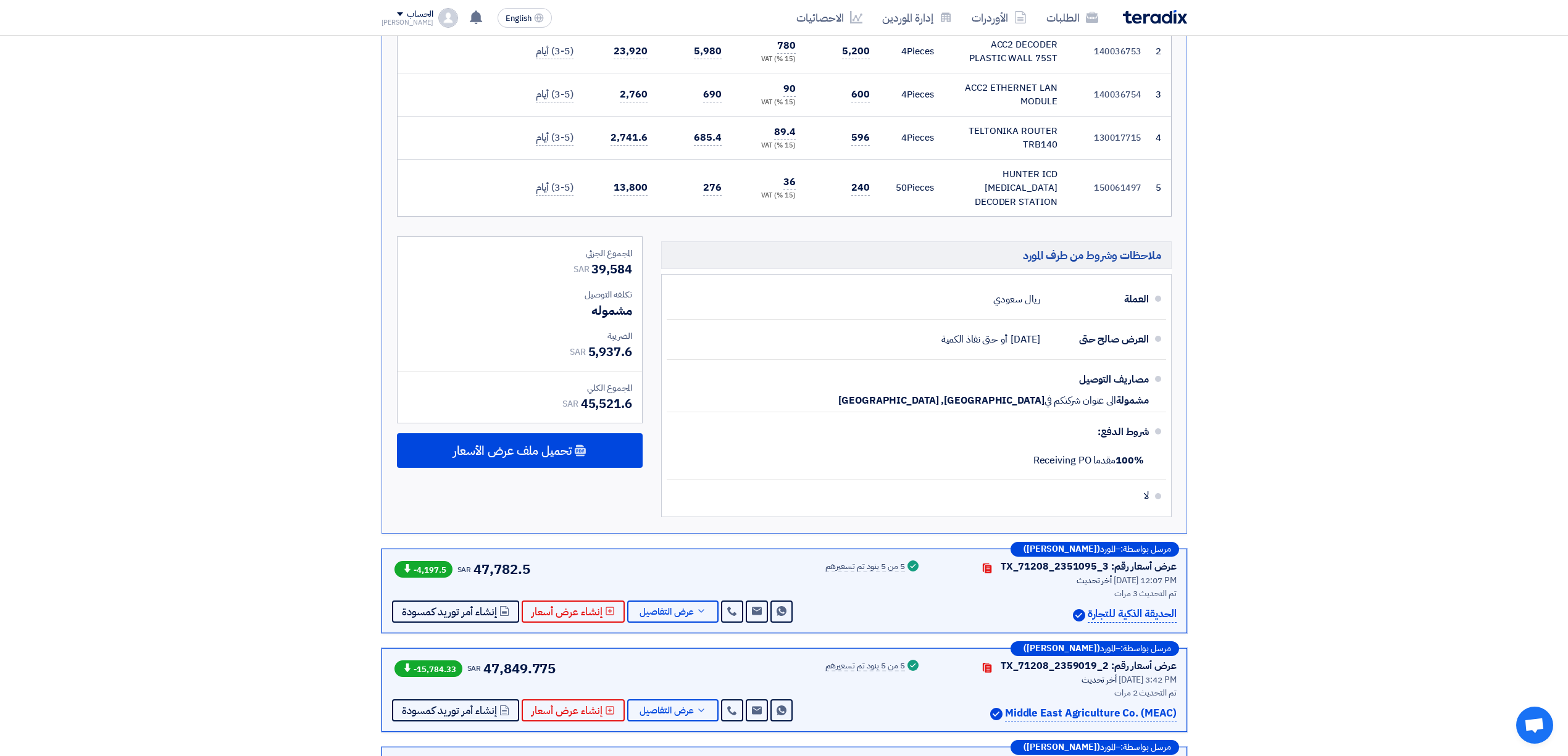
scroll to position [494, 0]
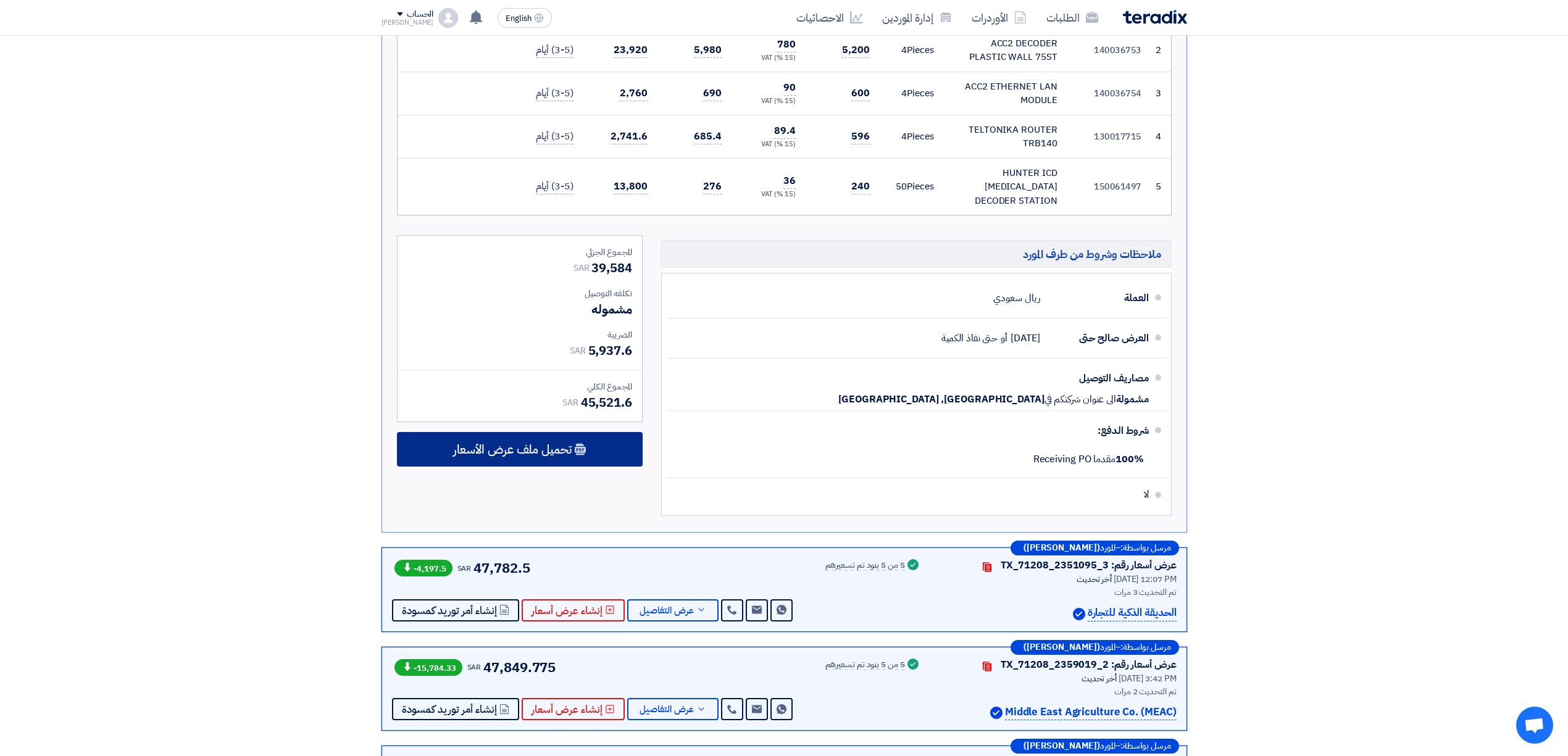
click at [566, 432] on div "تحميل ملف عرض الأسعار" at bounding box center [520, 449] width 246 height 35
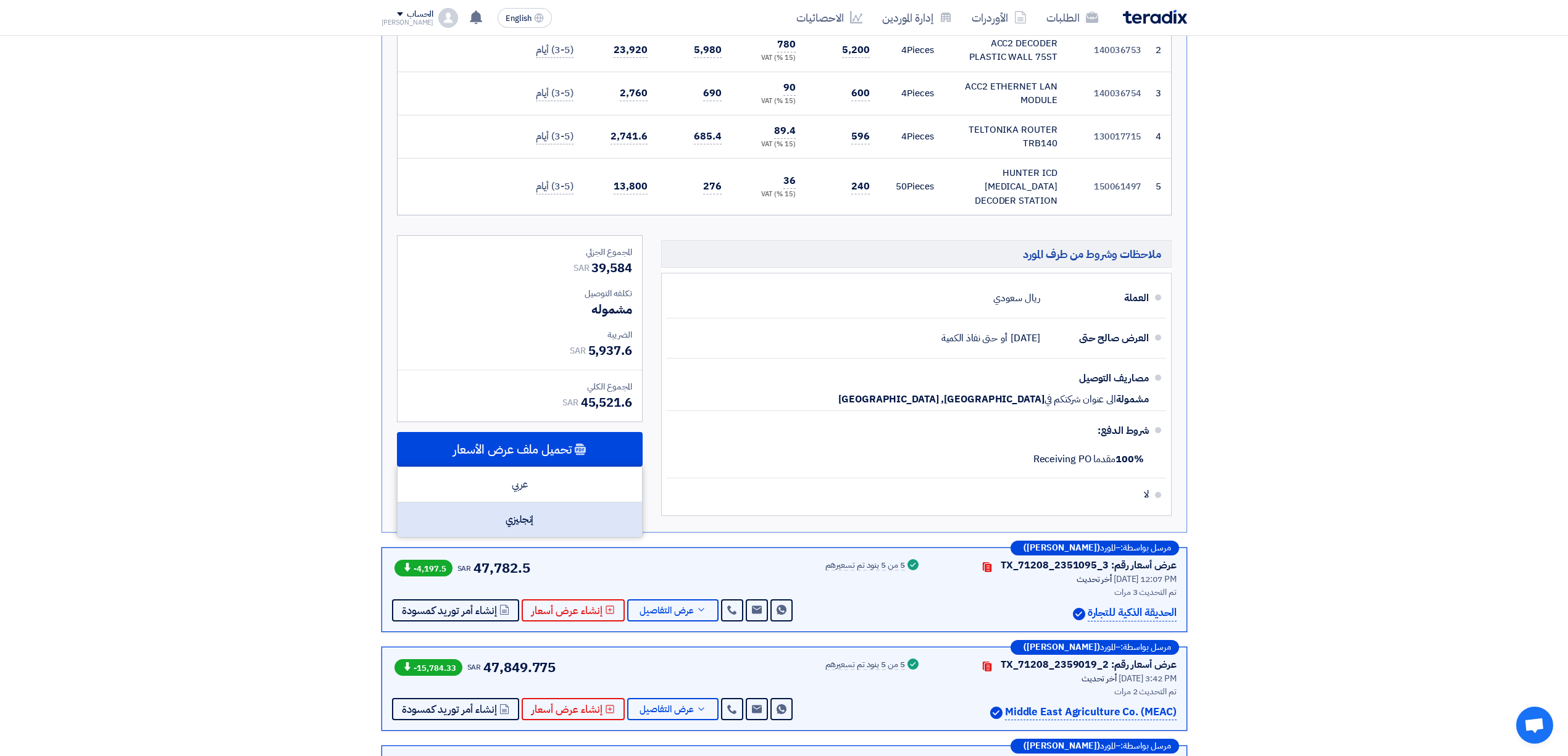
click at [561, 504] on div "إنجليزي" at bounding box center [520, 520] width 244 height 35
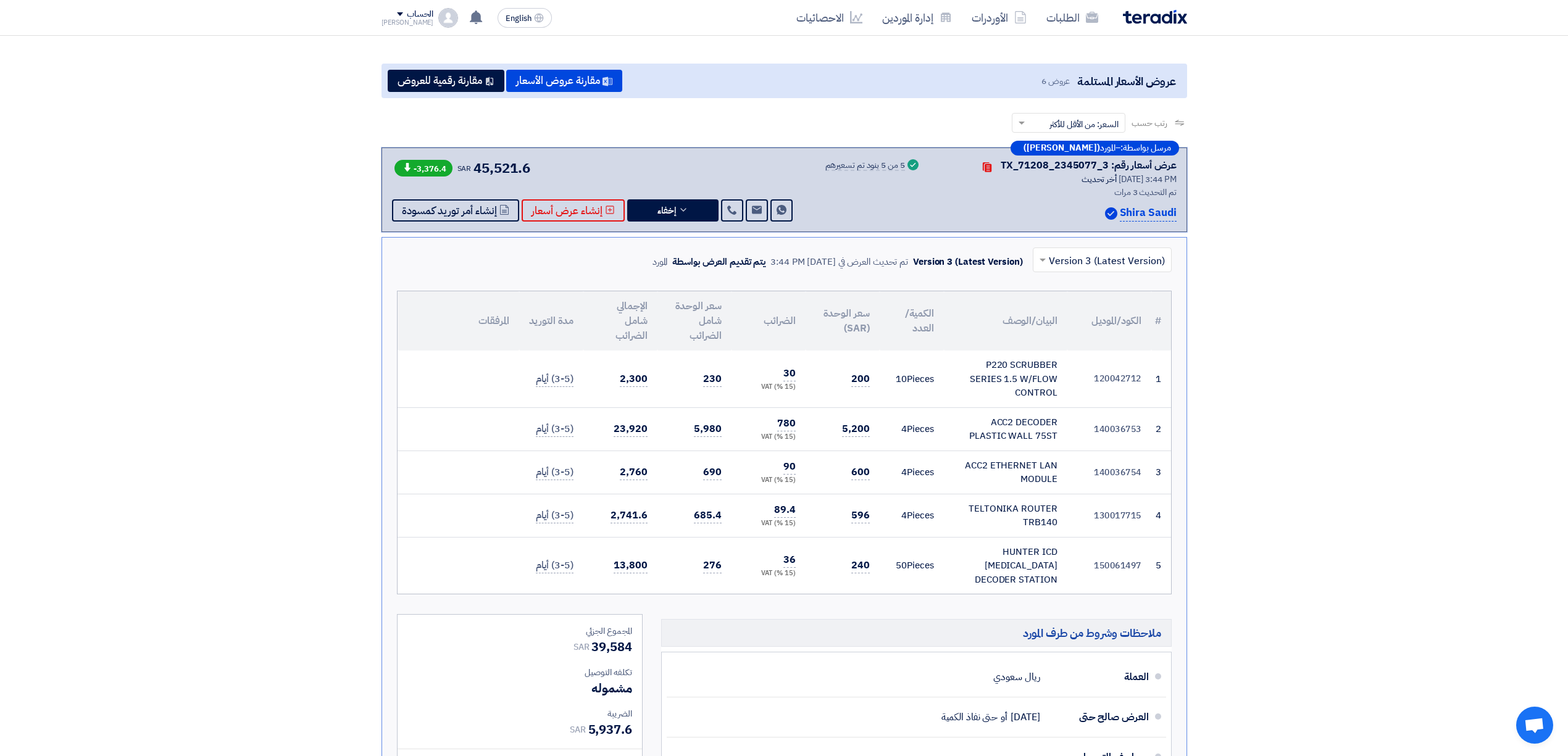
scroll to position [0, 0]
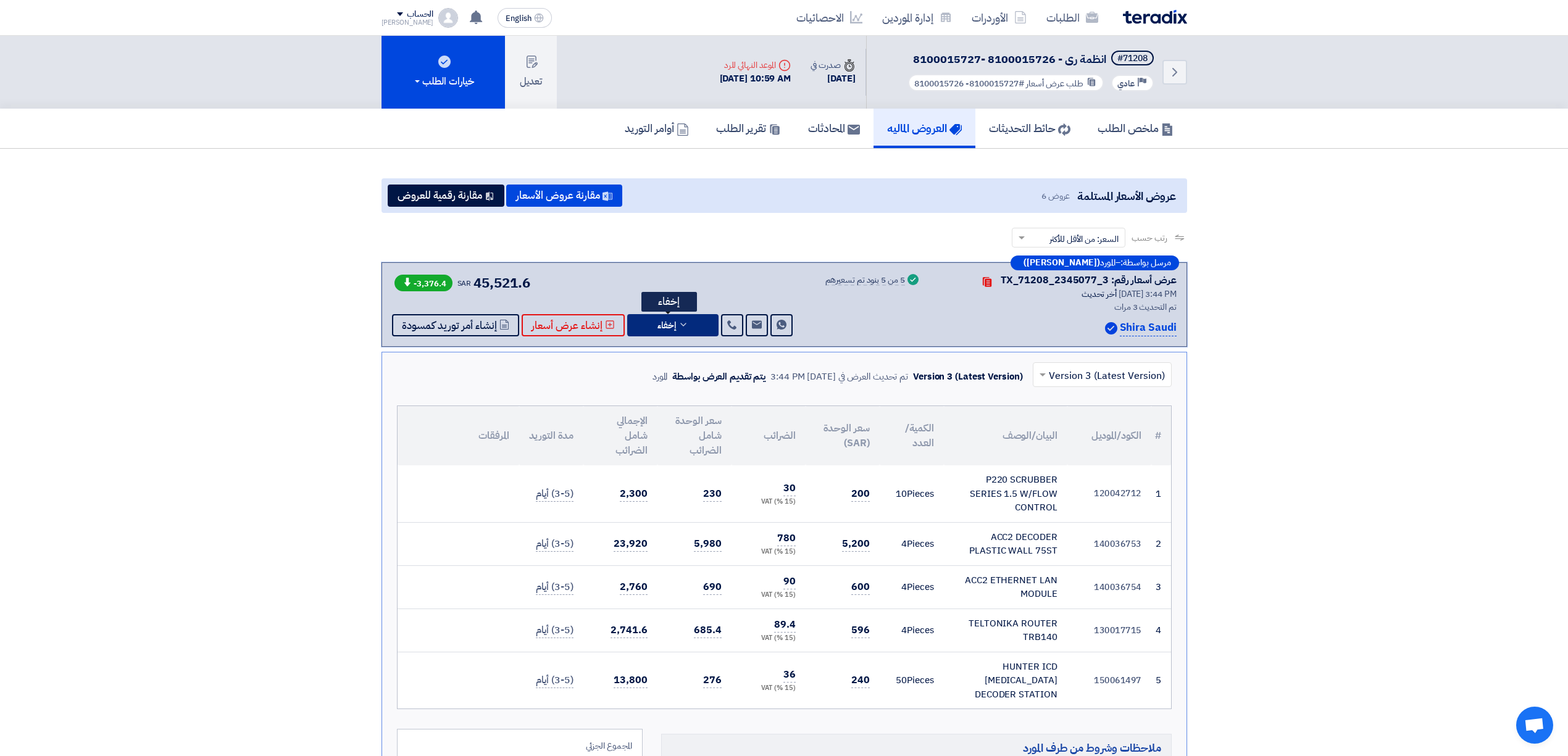
click at [692, 319] on button "إخفاء" at bounding box center [673, 325] width 92 height 22
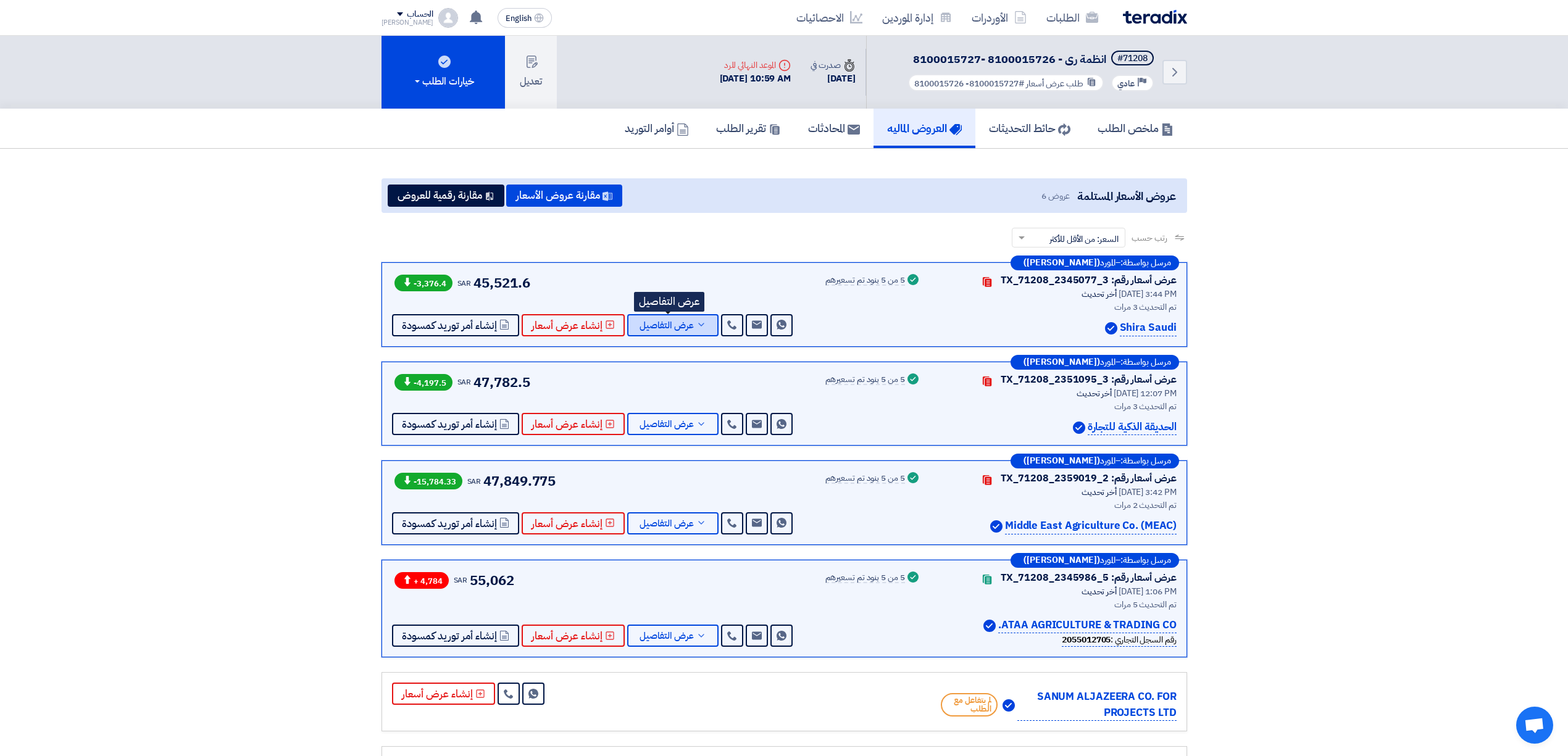
click at [689, 329] on button "عرض التفاصيل" at bounding box center [673, 325] width 92 height 22
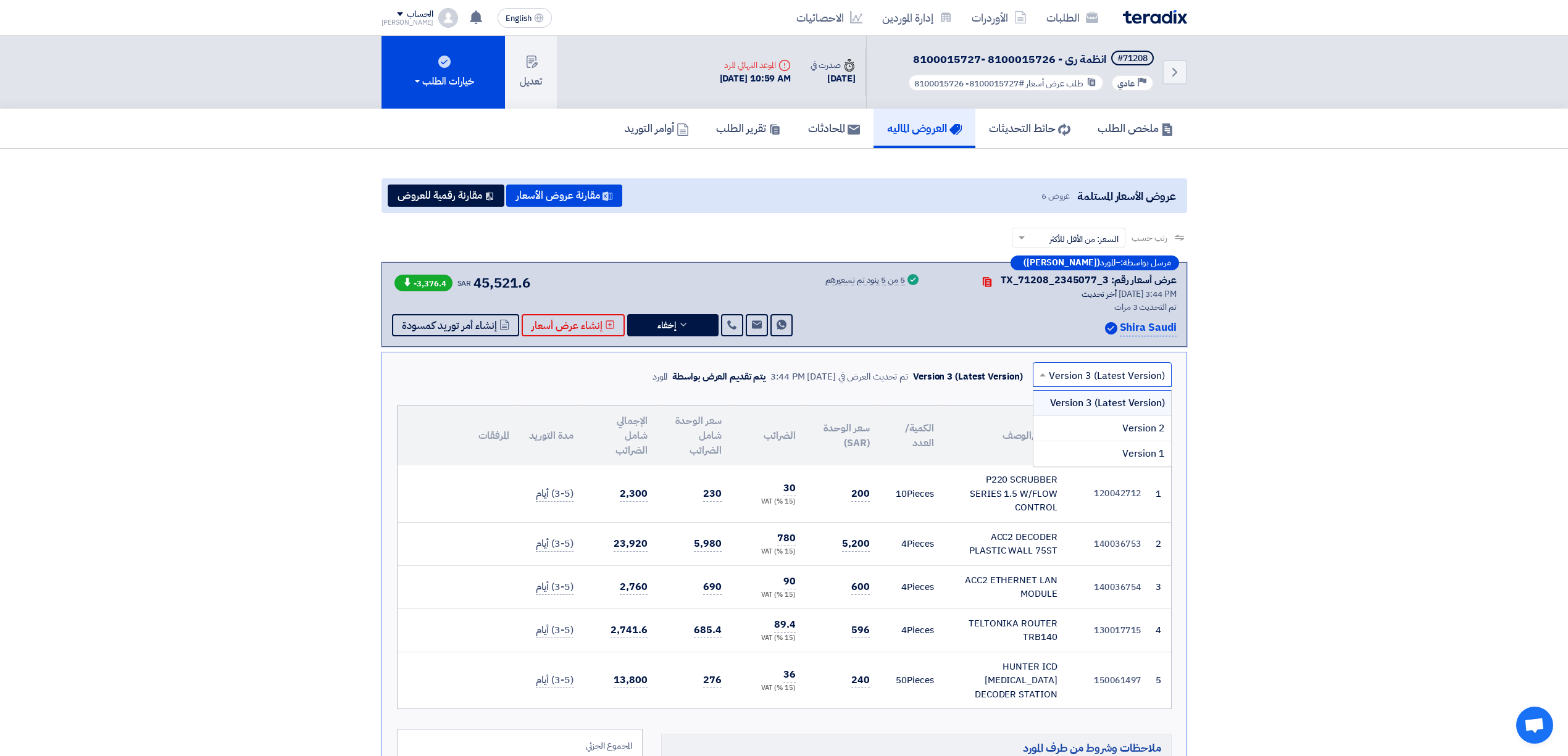
click at [1057, 376] on input "text" at bounding box center [1109, 375] width 114 height 21
click at [1087, 450] on div "Version 1" at bounding box center [1102, 453] width 137 height 25
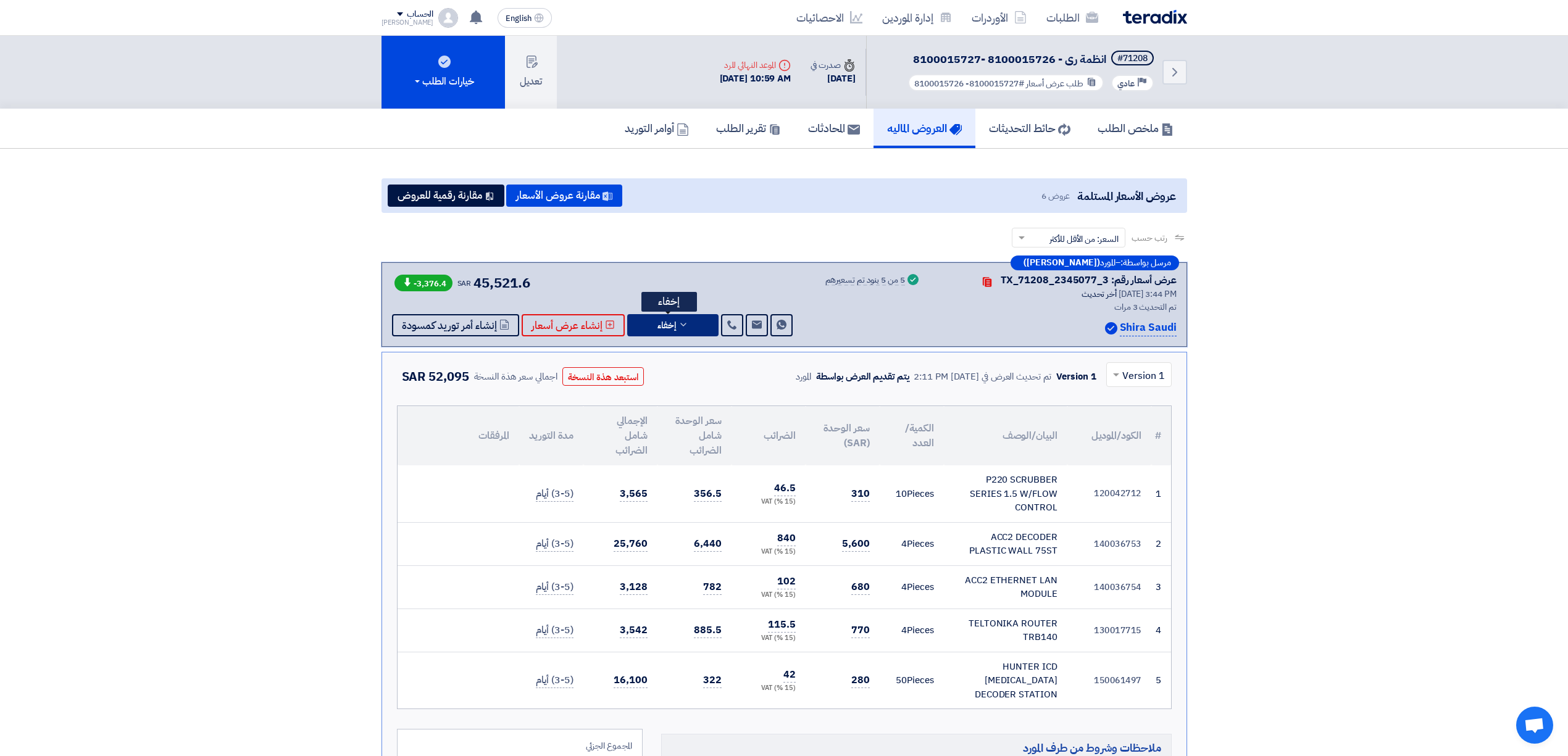
click at [673, 321] on button "إخفاء" at bounding box center [673, 325] width 92 height 22
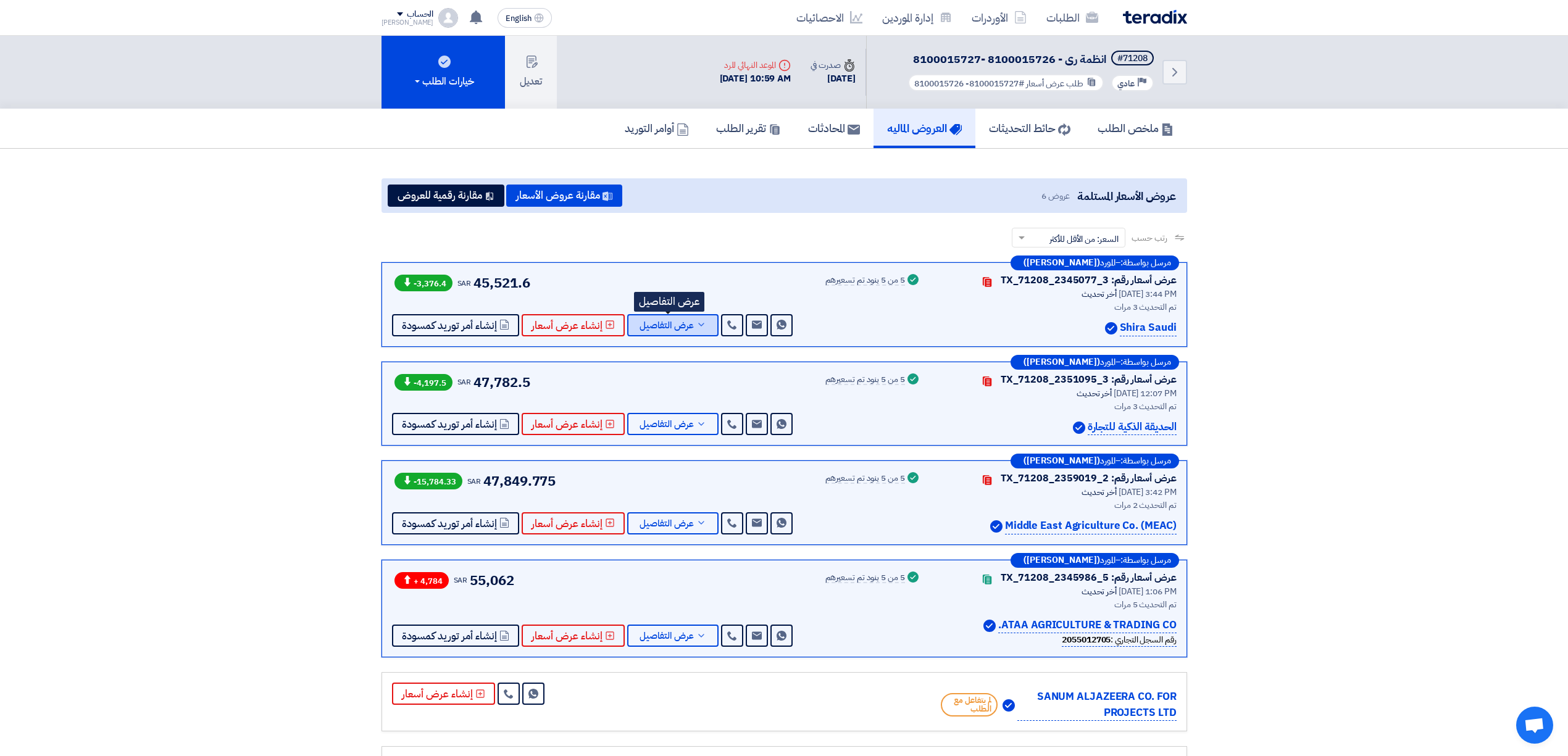
click at [648, 327] on span "عرض التفاصيل" at bounding box center [667, 325] width 54 height 9
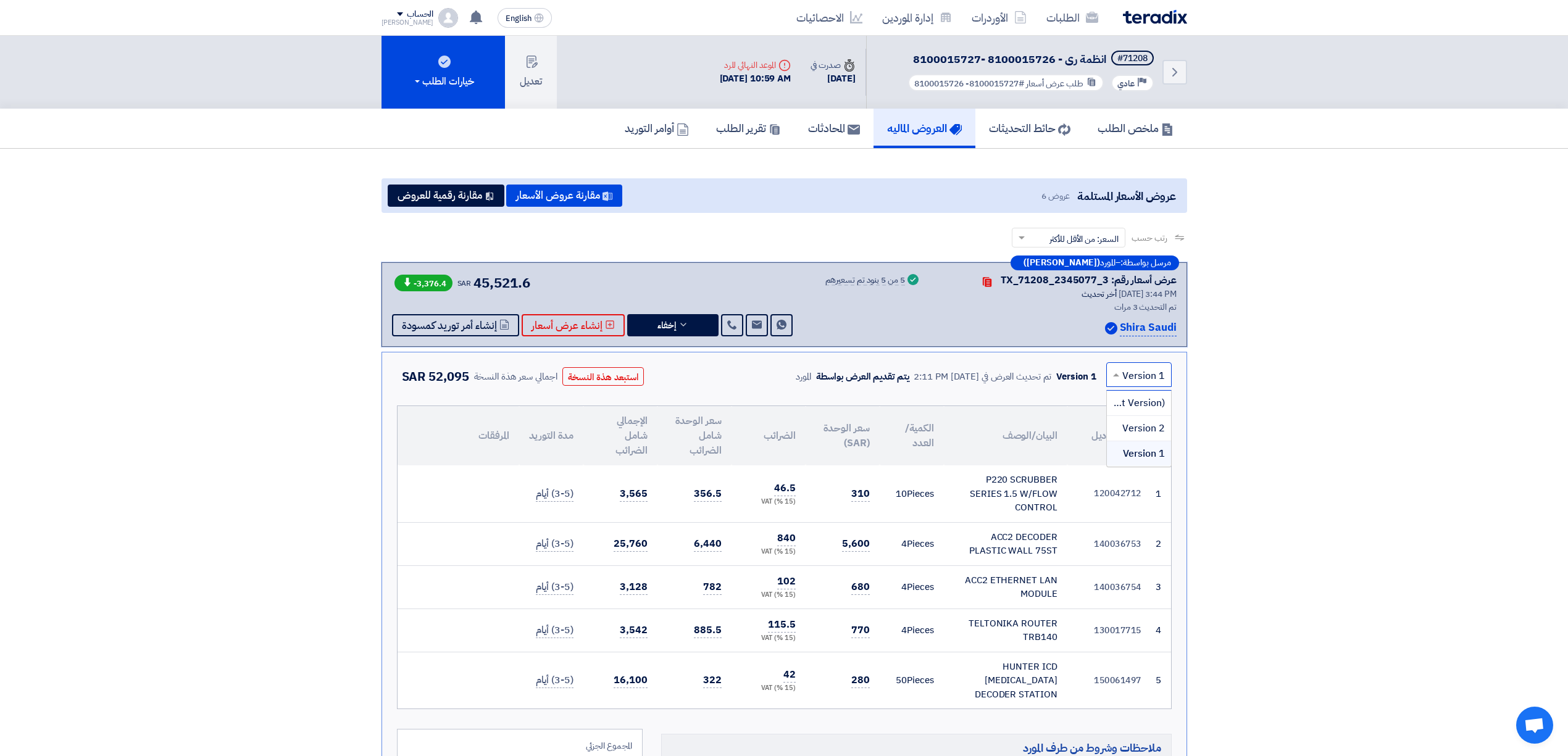
click at [1115, 380] on span at bounding box center [1114, 374] width 15 height 15
click at [1124, 408] on span "Version 3 (Latest Version)" at bounding box center [1106, 403] width 116 height 15
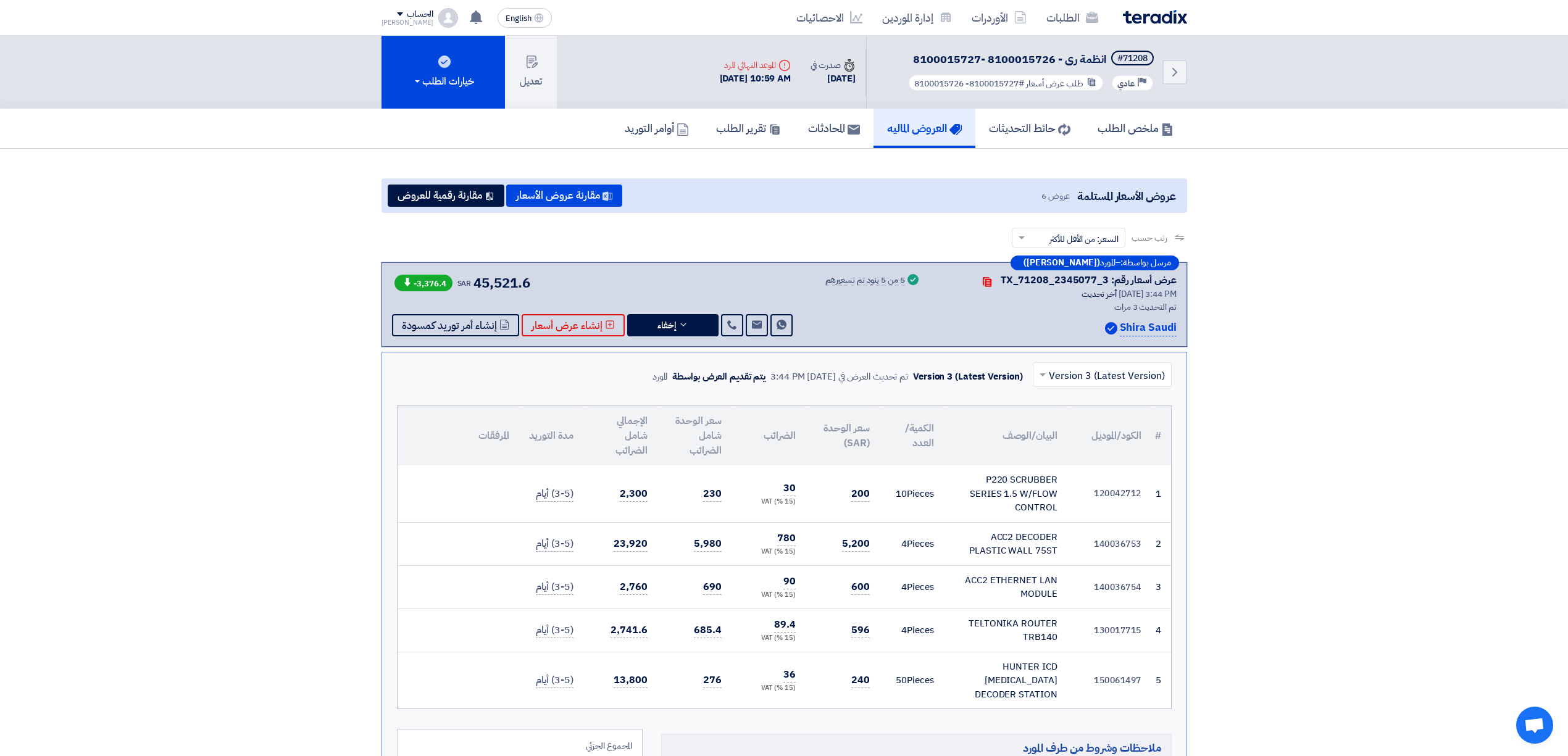
click at [1051, 380] on div at bounding box center [1102, 374] width 137 height 21
click at [1067, 423] on div "Version 2" at bounding box center [1102, 428] width 137 height 25
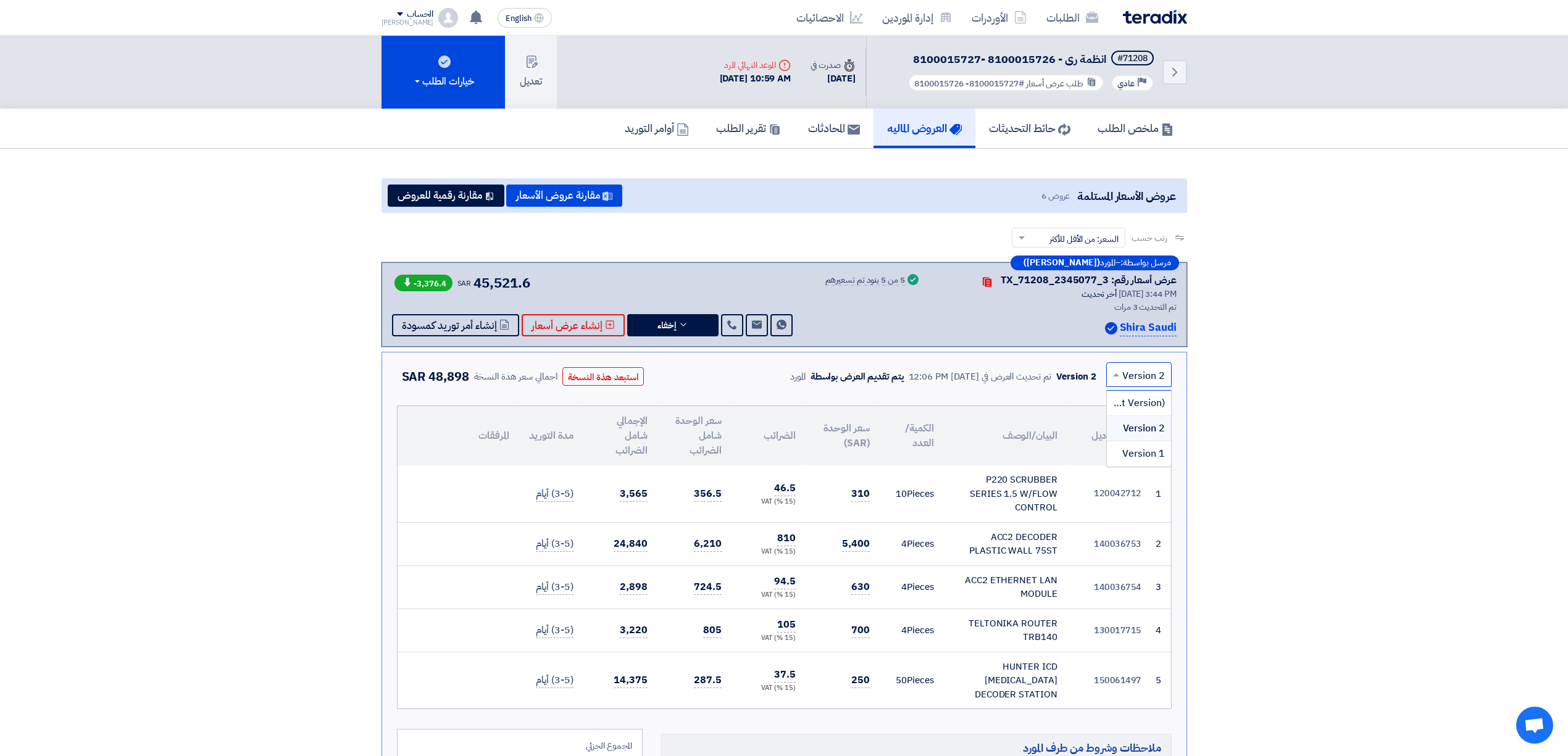
click at [1111, 372] on span at bounding box center [1114, 374] width 15 height 15
click at [1121, 445] on div "Version 1" at bounding box center [1139, 453] width 64 height 25
click at [1121, 378] on span at bounding box center [1114, 374] width 15 height 15
click at [1116, 400] on span "Version 3 (Latest Version)" at bounding box center [1106, 403] width 116 height 15
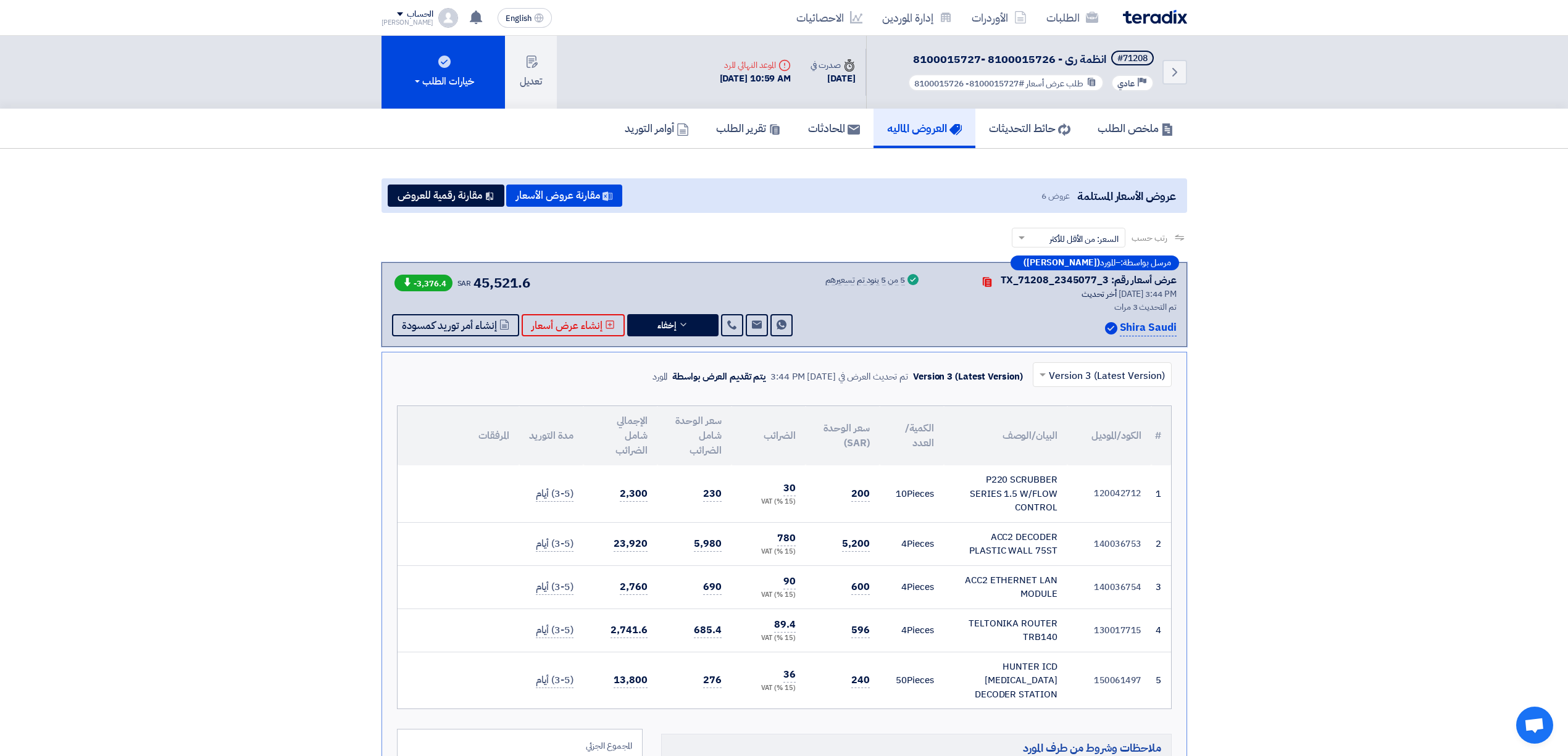
click at [684, 311] on div "-3,376.4 SAR 45,521.6 Send Message Send Message" at bounding box center [593, 305] width 403 height 64
click at [684, 315] on button "إخفاء" at bounding box center [673, 325] width 92 height 22
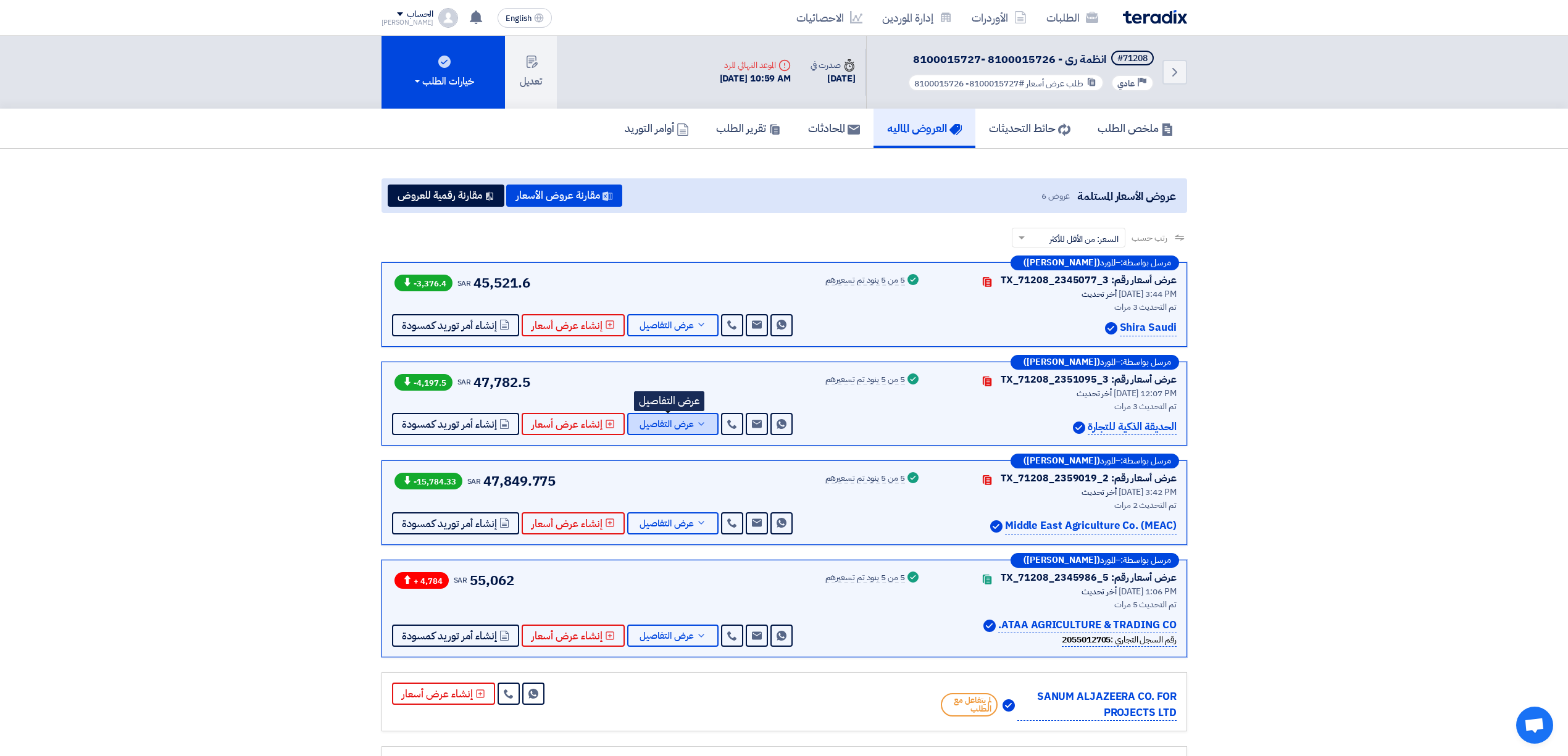
click at [659, 416] on button "عرض التفاصيل" at bounding box center [673, 423] width 92 height 22
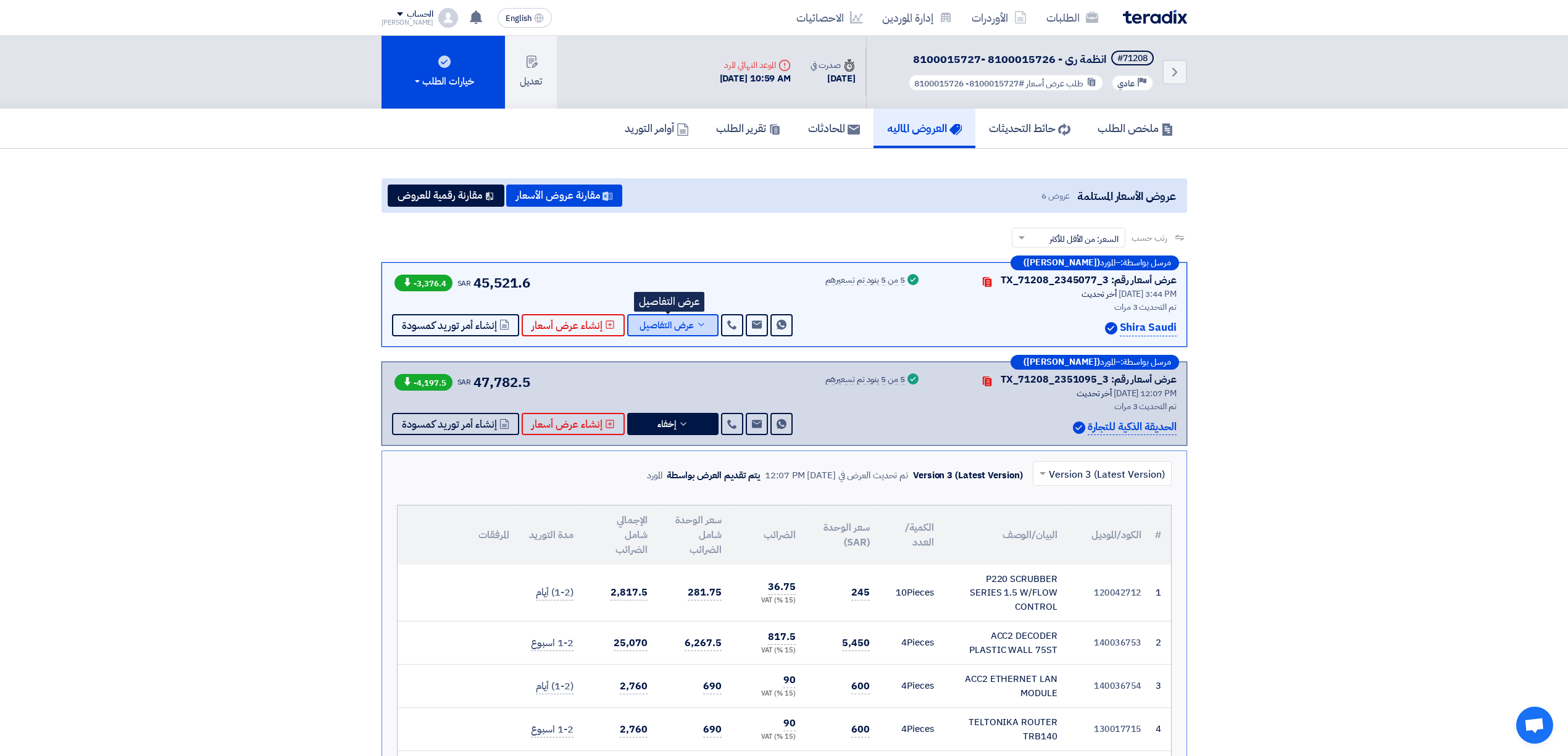
click at [684, 321] on span "عرض التفاصيل" at bounding box center [667, 325] width 54 height 9
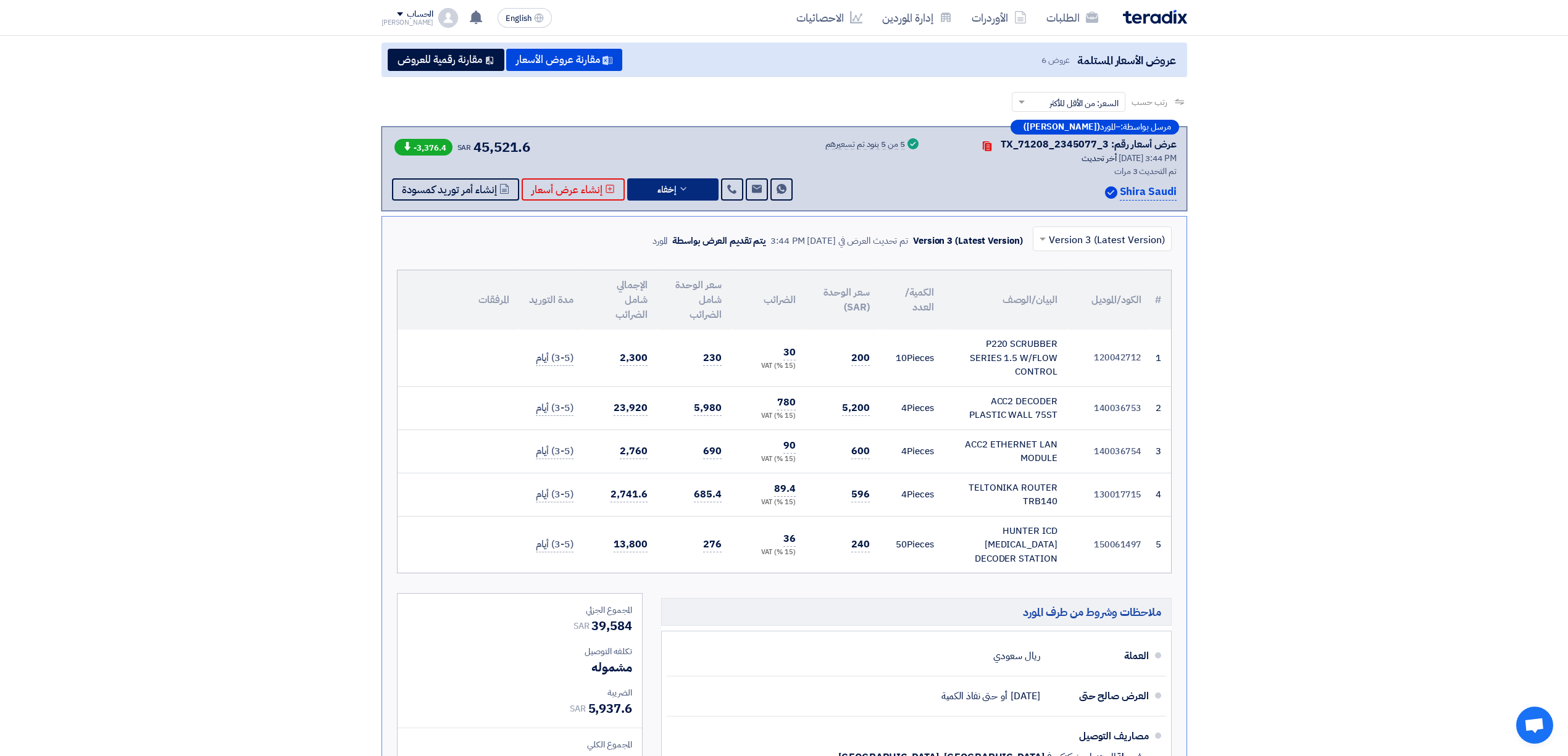
scroll to position [164, 0]
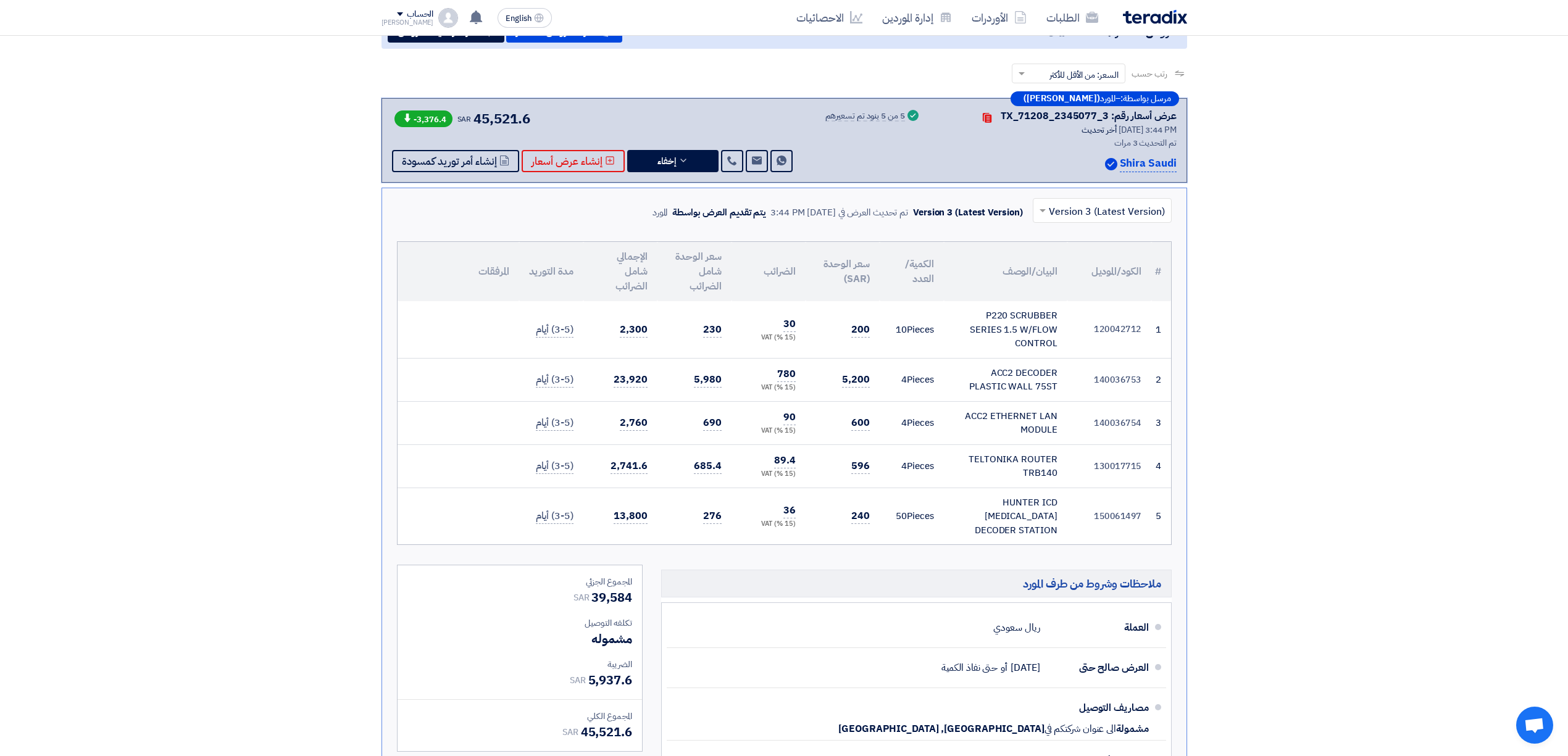
click at [1091, 212] on input "text" at bounding box center [1109, 211] width 114 height 21
click at [1097, 257] on div "Version 2" at bounding box center [1102, 264] width 137 height 25
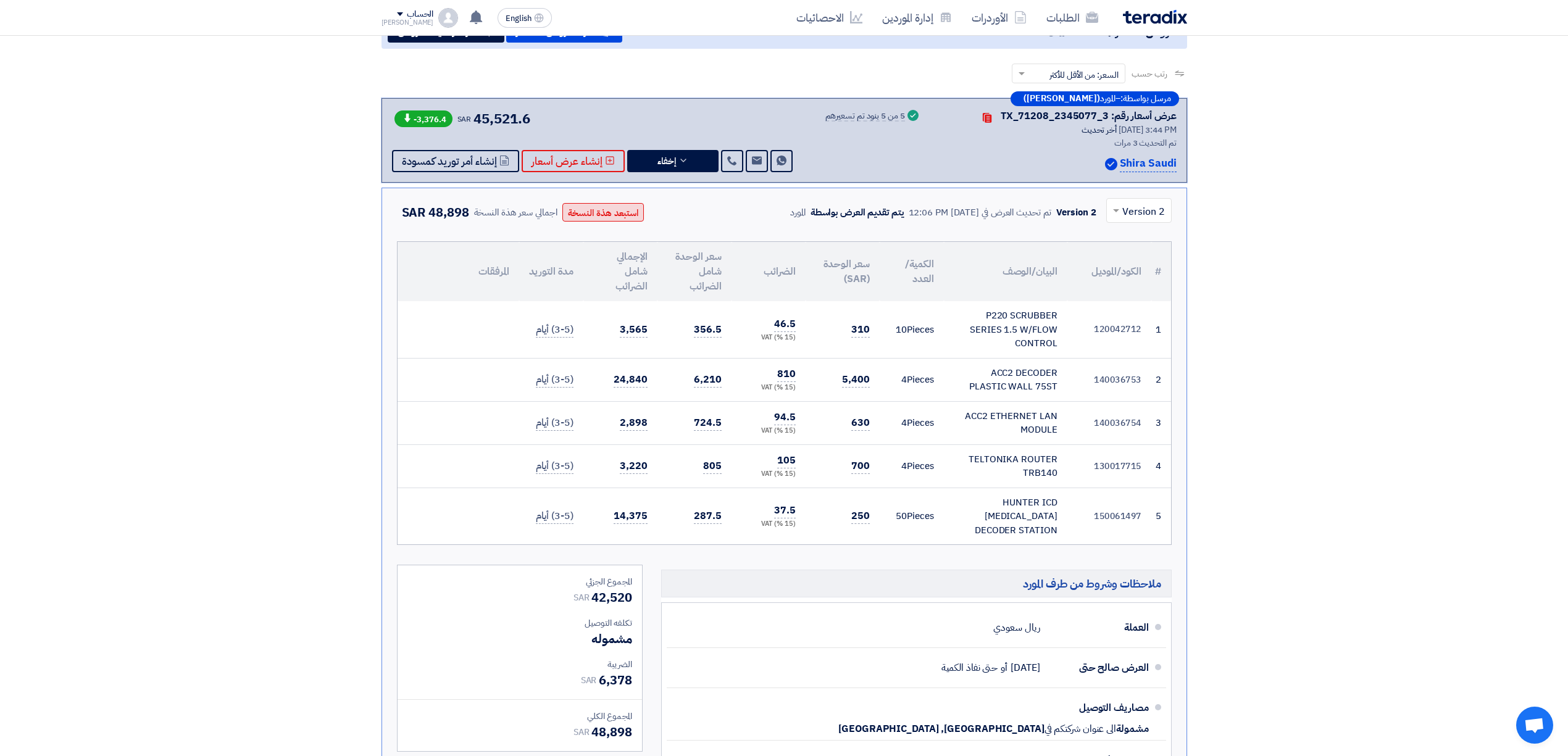
click at [598, 212] on button "استبعد هذة النسخة" at bounding box center [603, 212] width 82 height 19
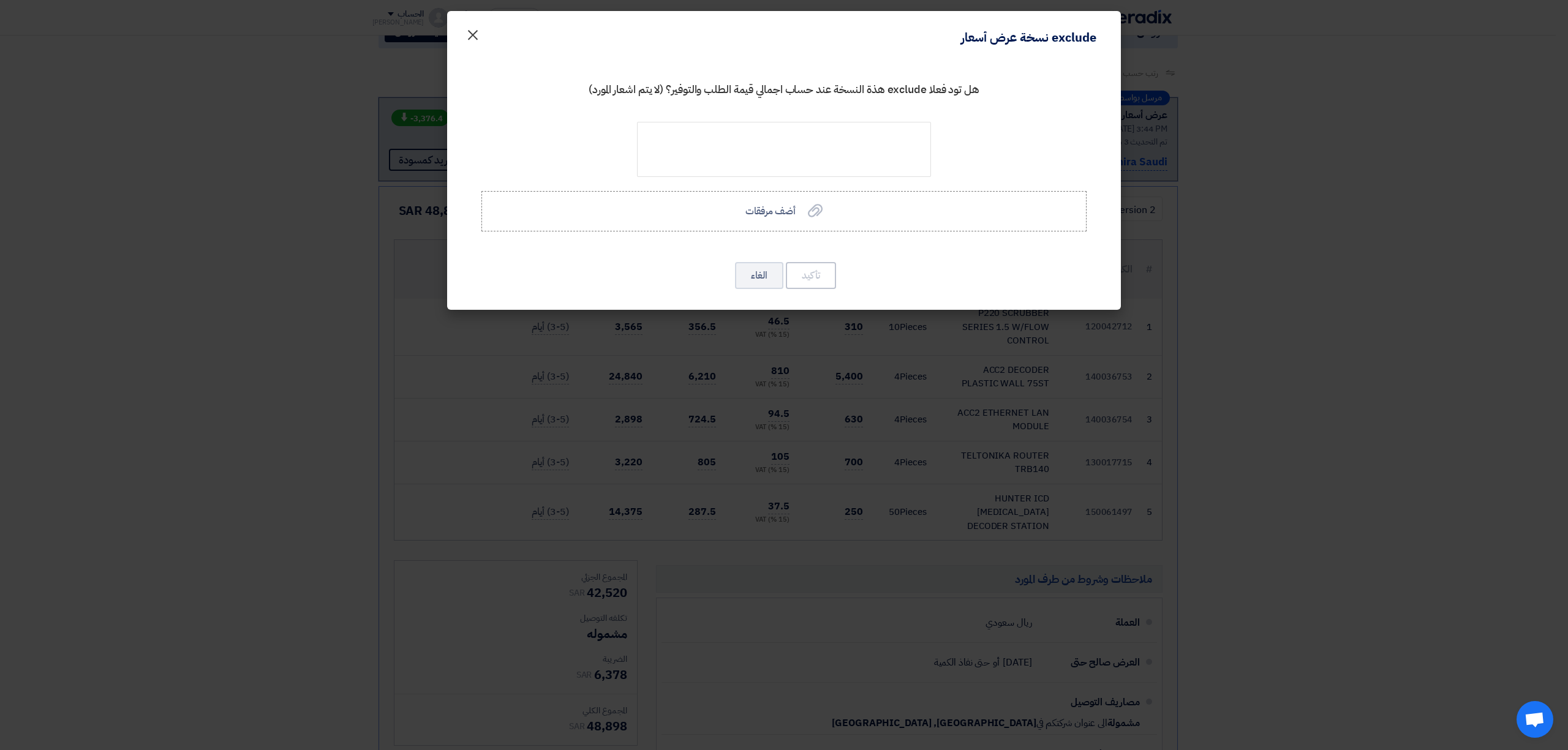
click at [466, 28] on span "×" at bounding box center [472, 34] width 14 height 37
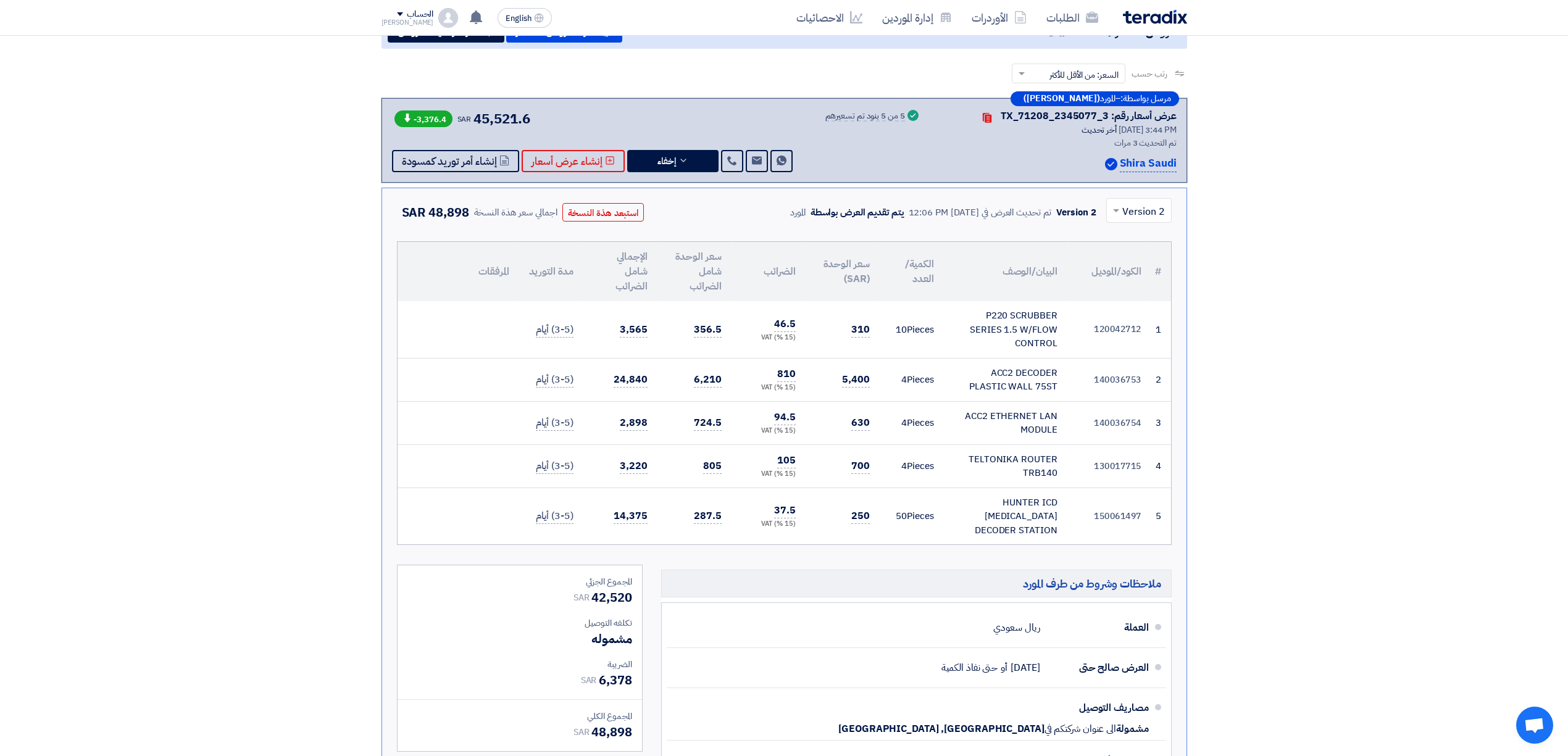
click at [1121, 208] on span at bounding box center [1114, 210] width 15 height 15
click at [1124, 243] on span "Version 3 (Latest Version)" at bounding box center [1106, 239] width 116 height 15
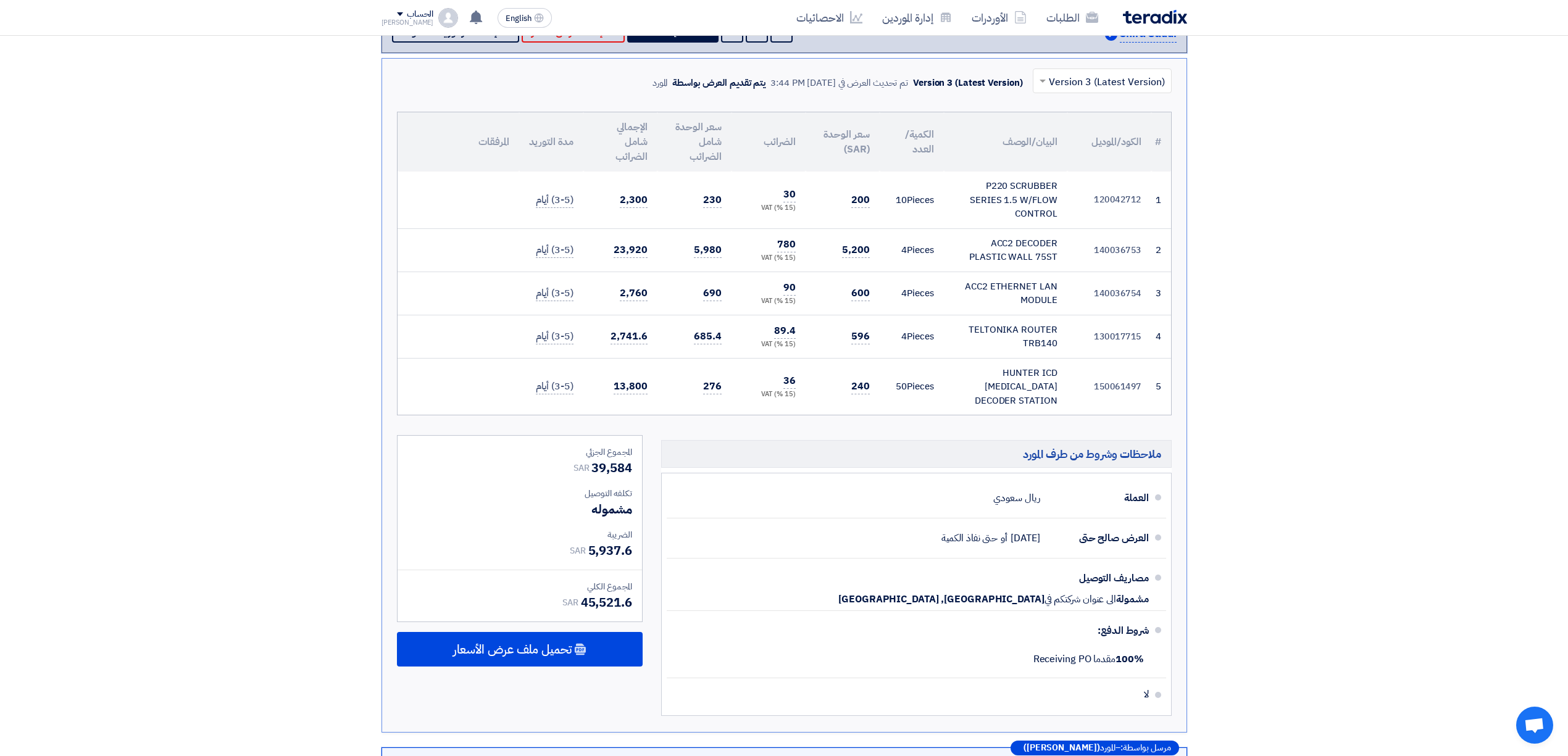
scroll to position [494, 0]
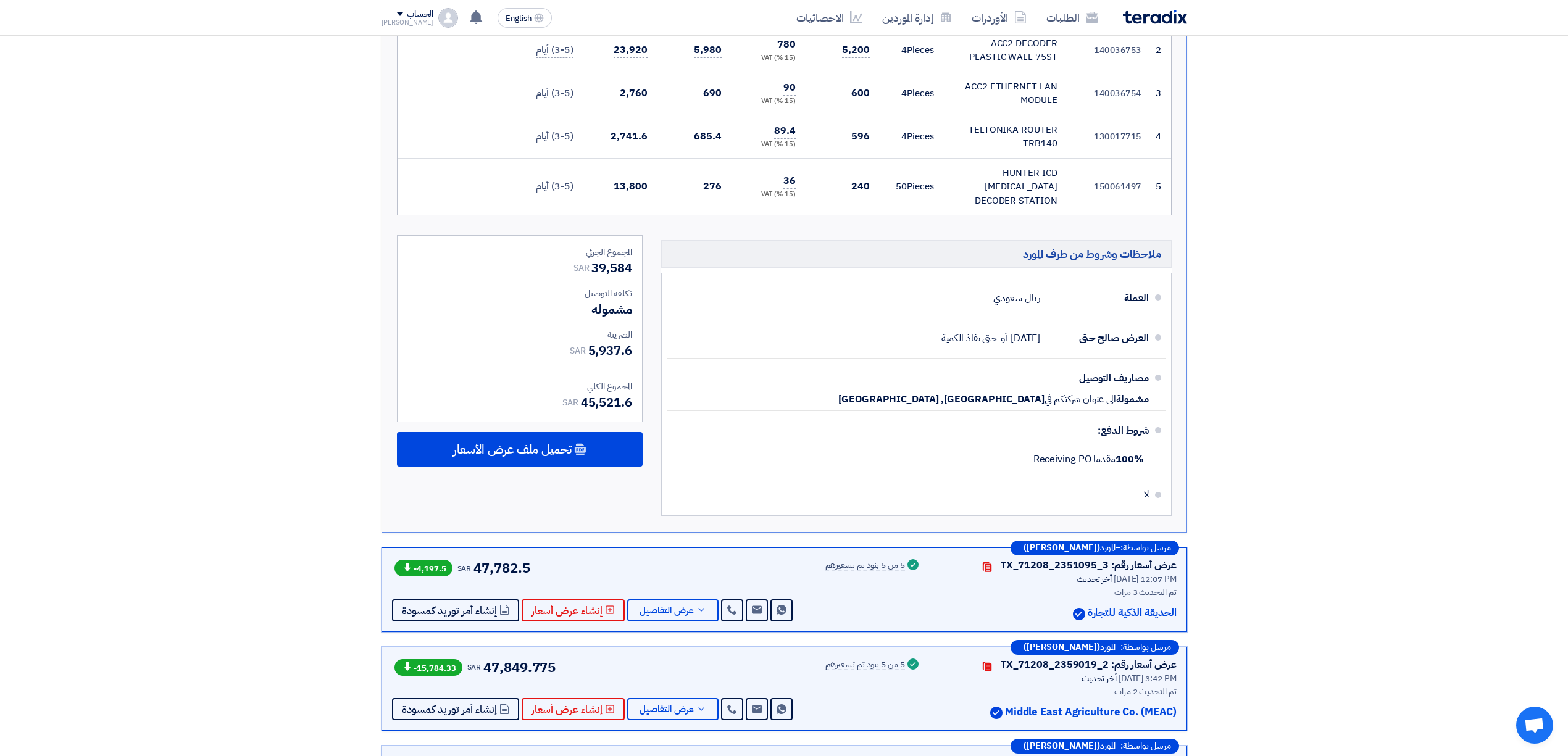
click at [238, 483] on section "عروض الأسعار المستلمة عروض 6 مقارنة عروض الأسعار مقارنة رقمية للعروض رتب حسب رت…" at bounding box center [784, 338] width 1568 height 1367
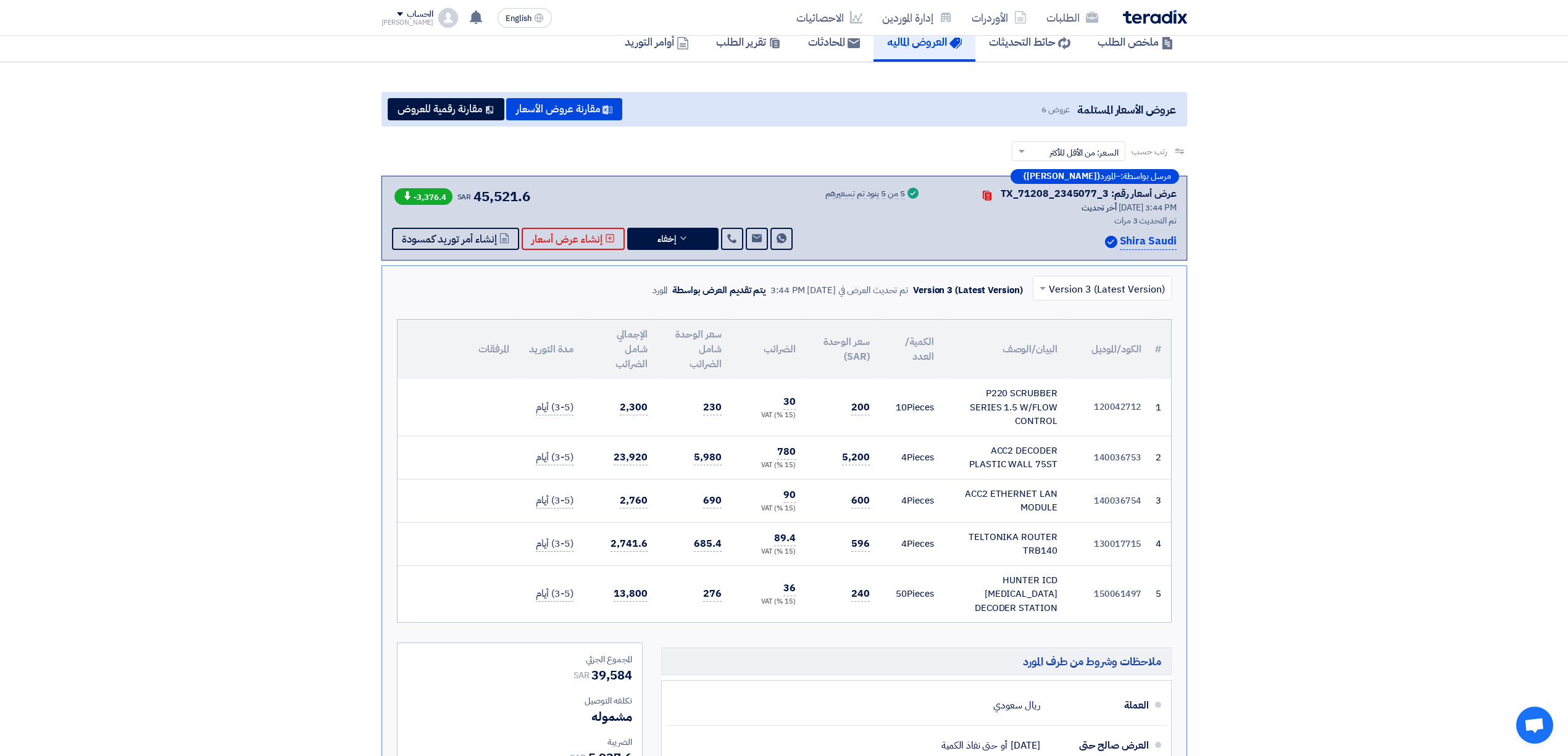
scroll to position [82, 0]
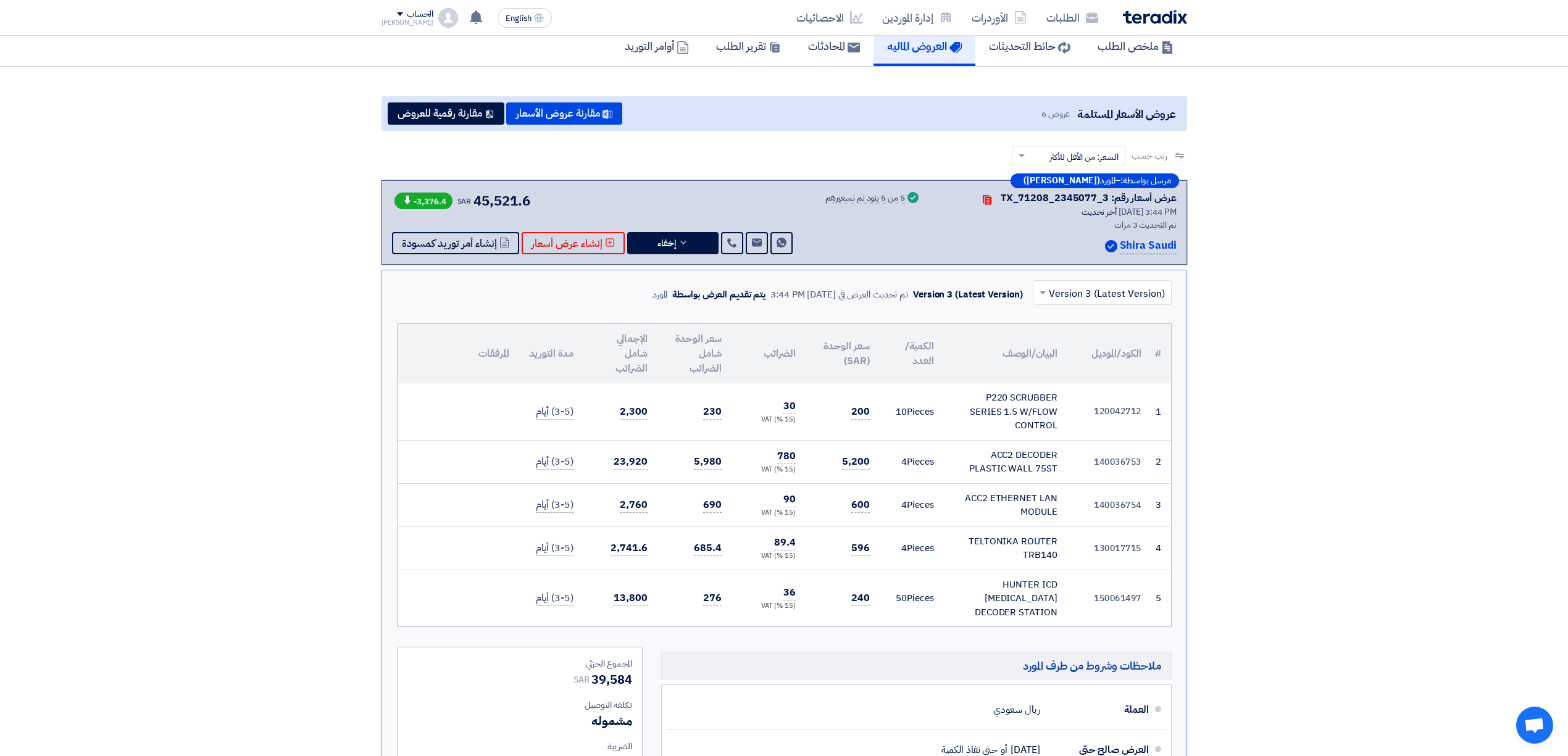
click at [1057, 300] on input "text" at bounding box center [1109, 293] width 114 height 21
drag, startPoint x: 58, startPoint y: 381, endPoint x: 206, endPoint y: 356, distance: 150.1
click at [69, 375] on section "عروض الأسعار المستلمة عروض 6 مقارنة عروض الأسعار مقارنة رقمية للعروض رتب حسب رت…" at bounding box center [784, 749] width 1568 height 1367
click at [647, 242] on button "إخفاء" at bounding box center [673, 242] width 92 height 22
